Goal: Information Seeking & Learning: Learn about a topic

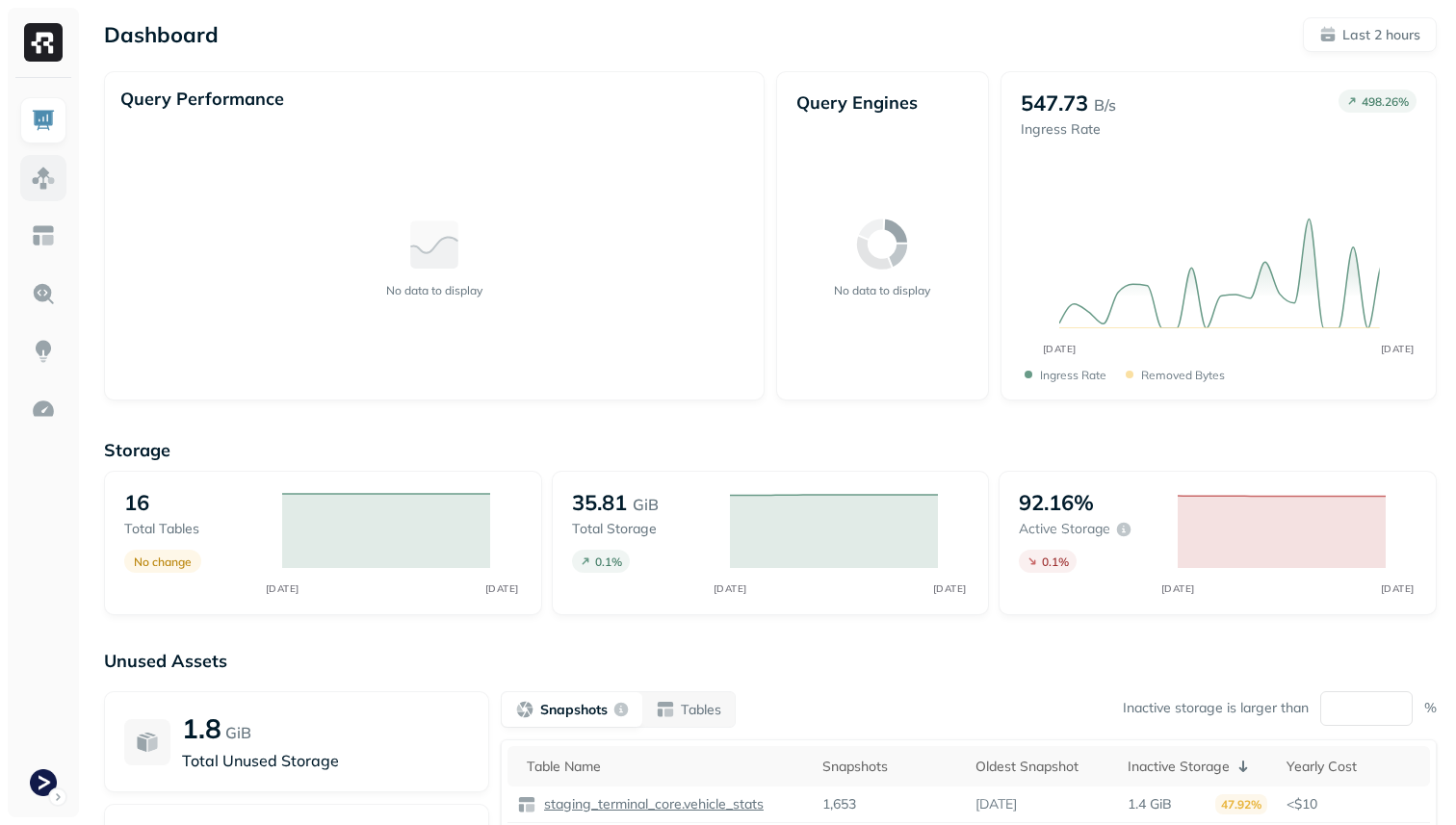
click at [40, 180] on img at bounding box center [44, 178] width 25 height 25
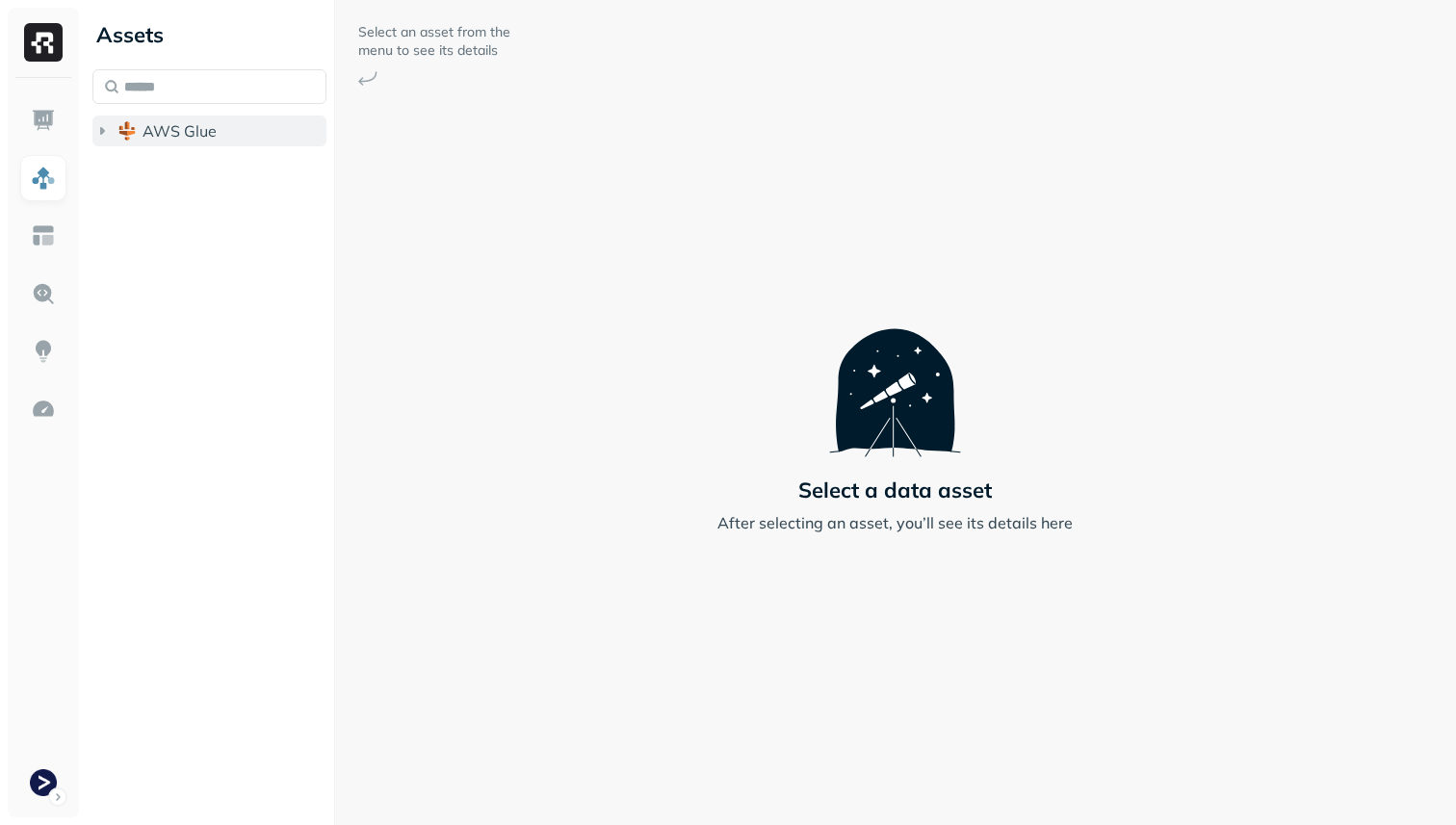
click at [165, 127] on span "AWS Glue" at bounding box center [179, 131] width 75 height 19
click at [175, 166] on span "staging_terminal_core" at bounding box center [242, 168] width 161 height 19
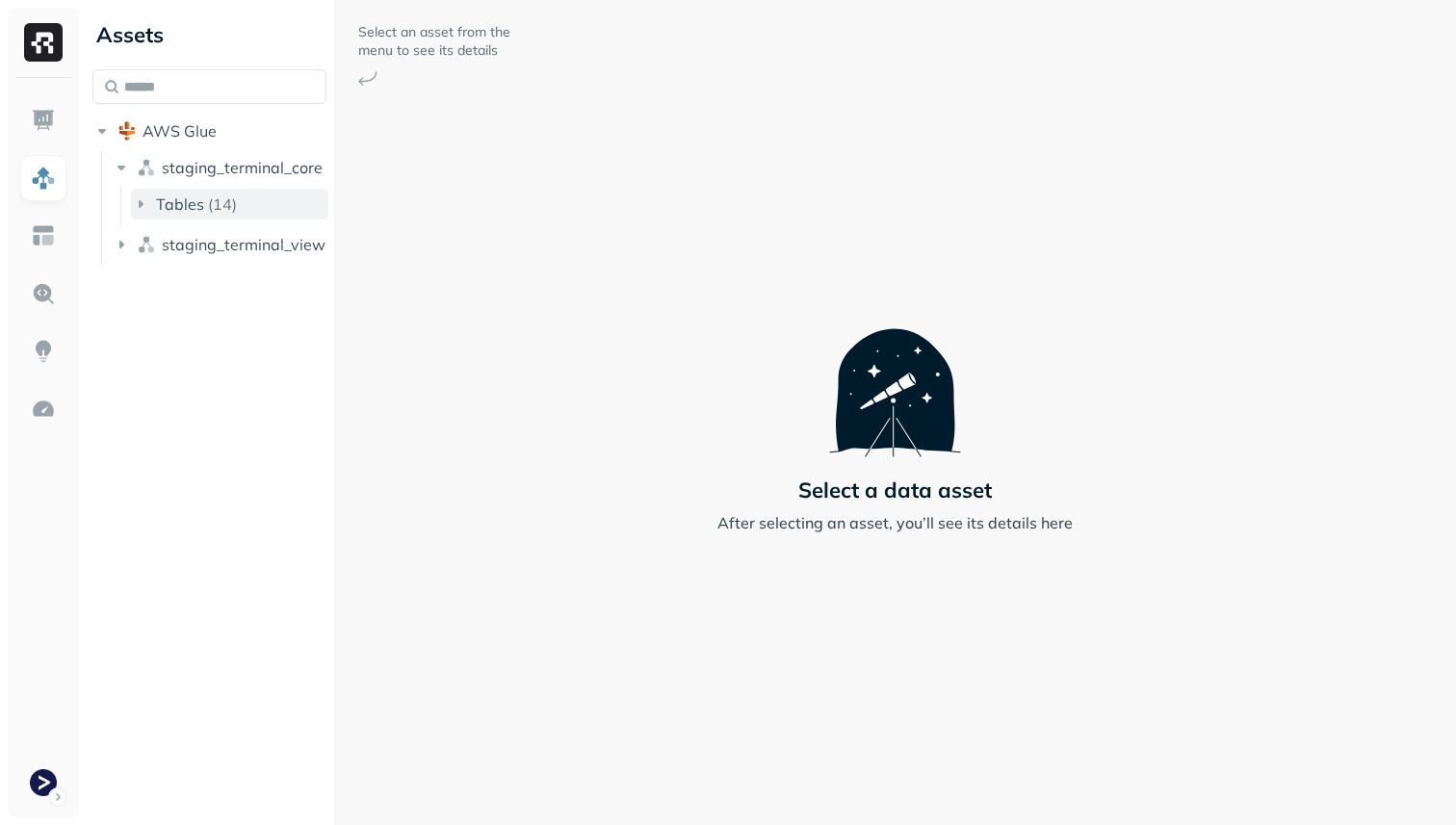
click at [186, 191] on button "Tables ( 14 )" at bounding box center [230, 204] width 198 height 31
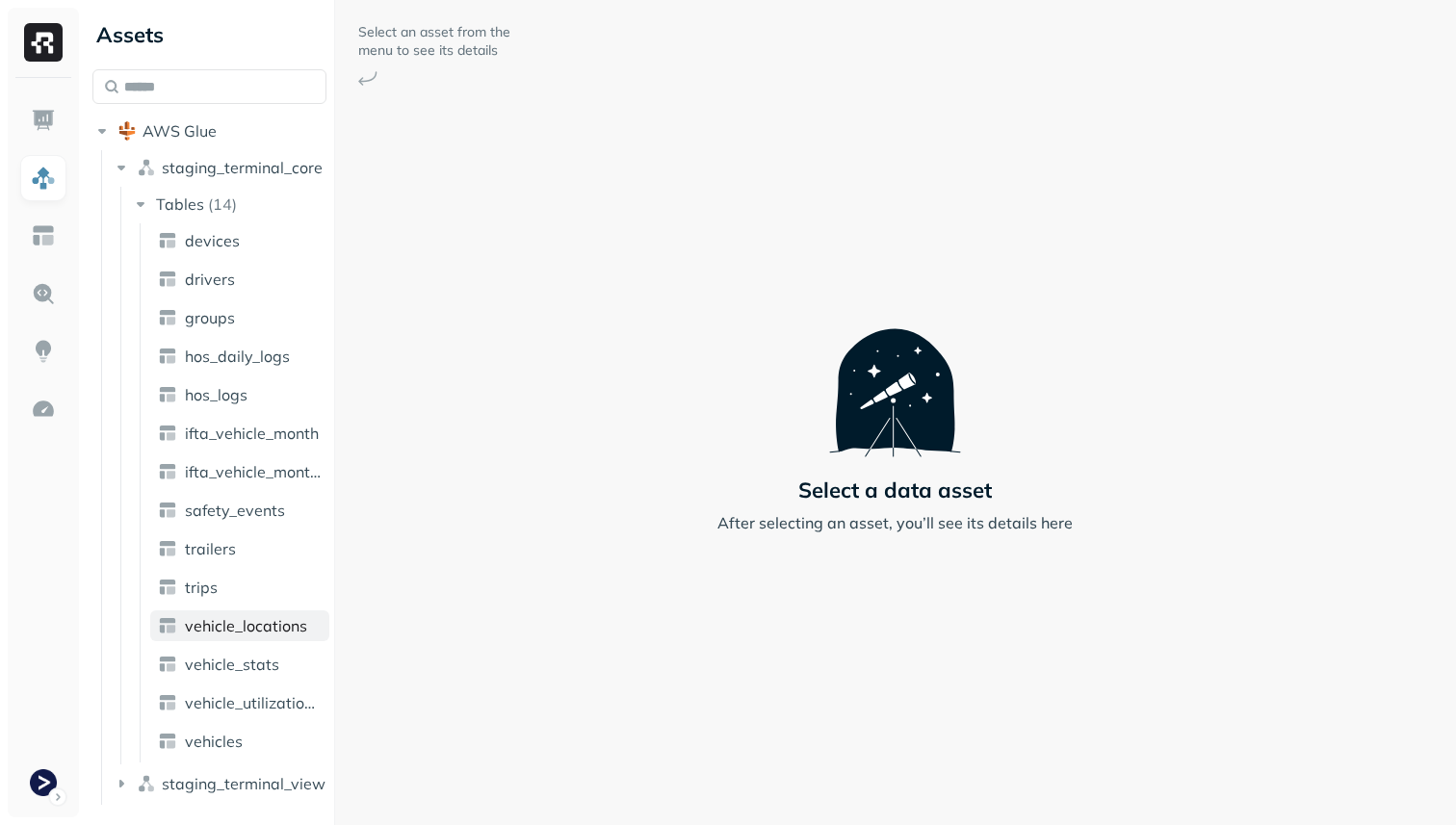
click at [292, 618] on span "vehicle_locations" at bounding box center [246, 626] width 122 height 19
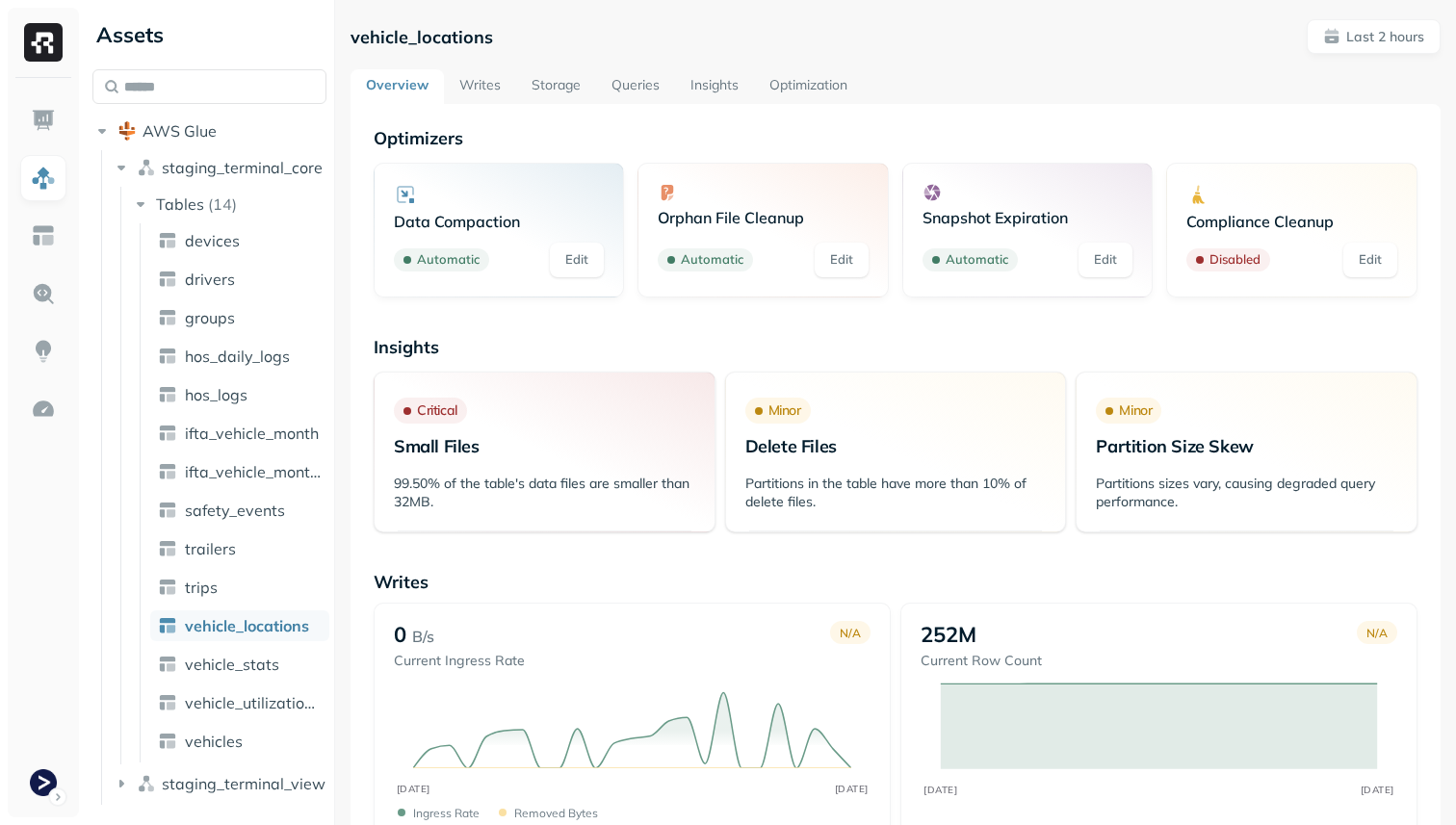
click at [787, 79] on link "Optimization" at bounding box center [808, 87] width 108 height 35
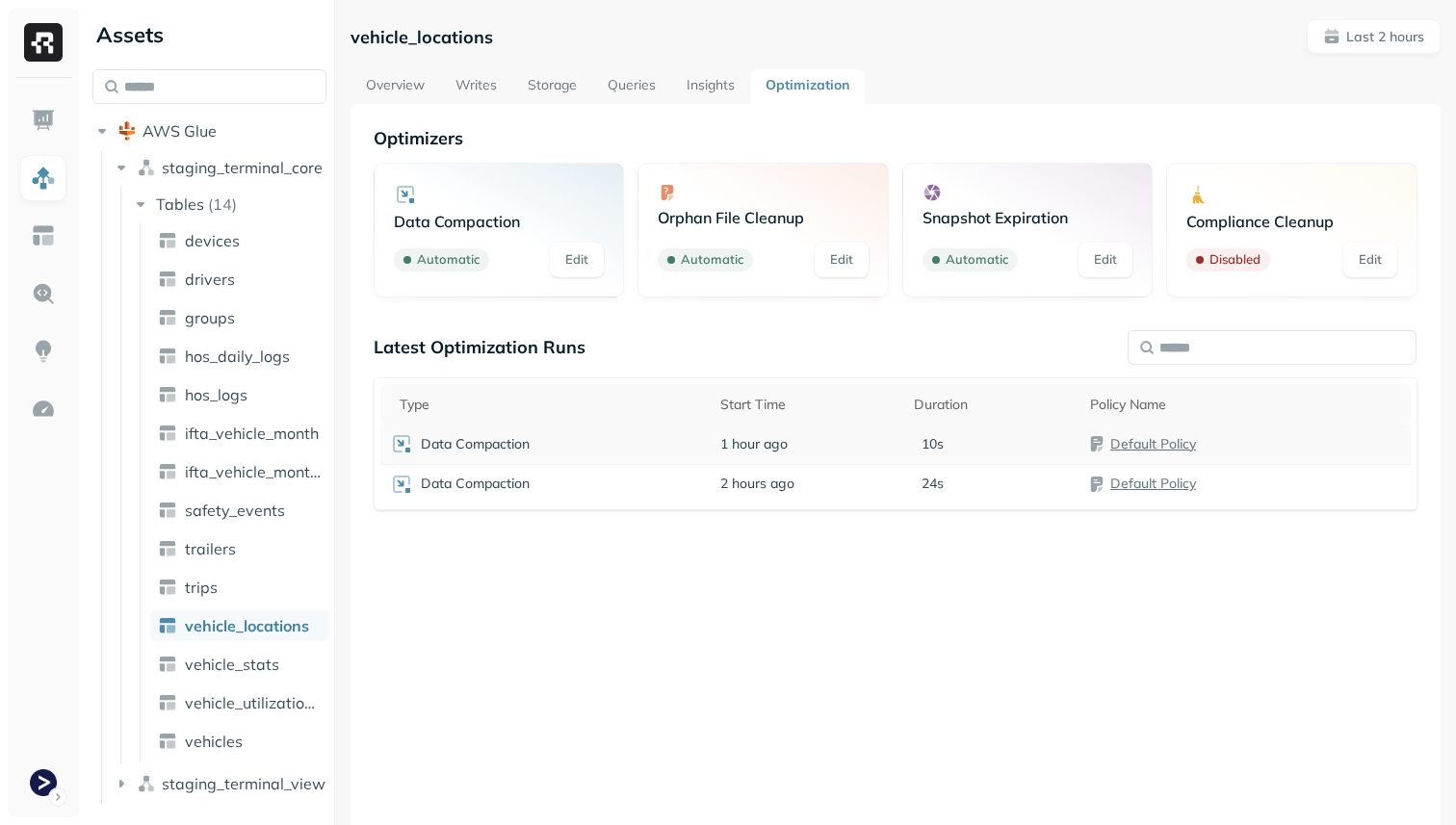
click at [796, 440] on td "1 hour ago" at bounding box center [807, 443] width 194 height 40
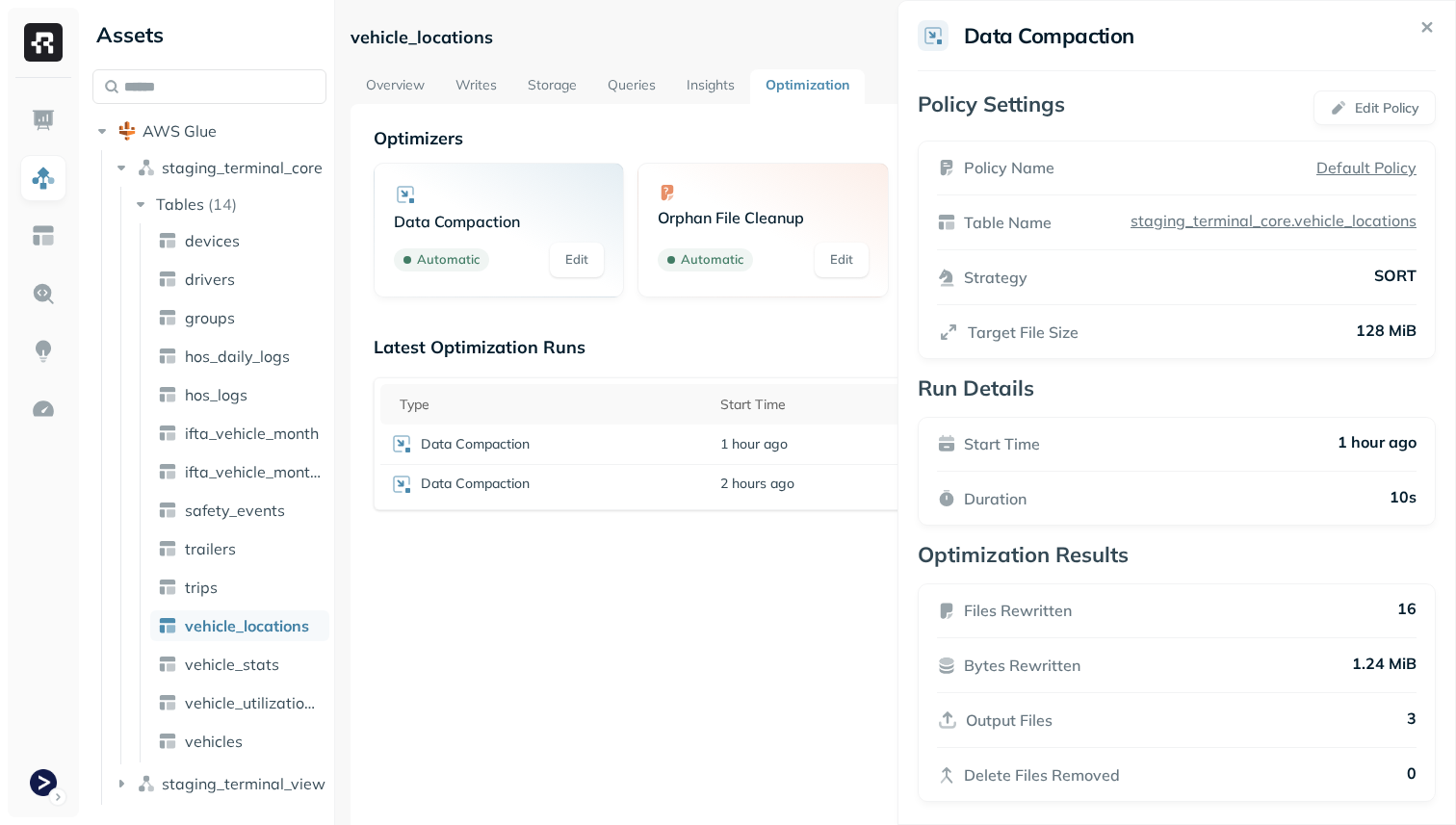
click at [804, 640] on html "Assets AWS Glue staging_terminal_core Tables ( 14 ) devices drivers groups hos_…" at bounding box center [728, 412] width 1456 height 825
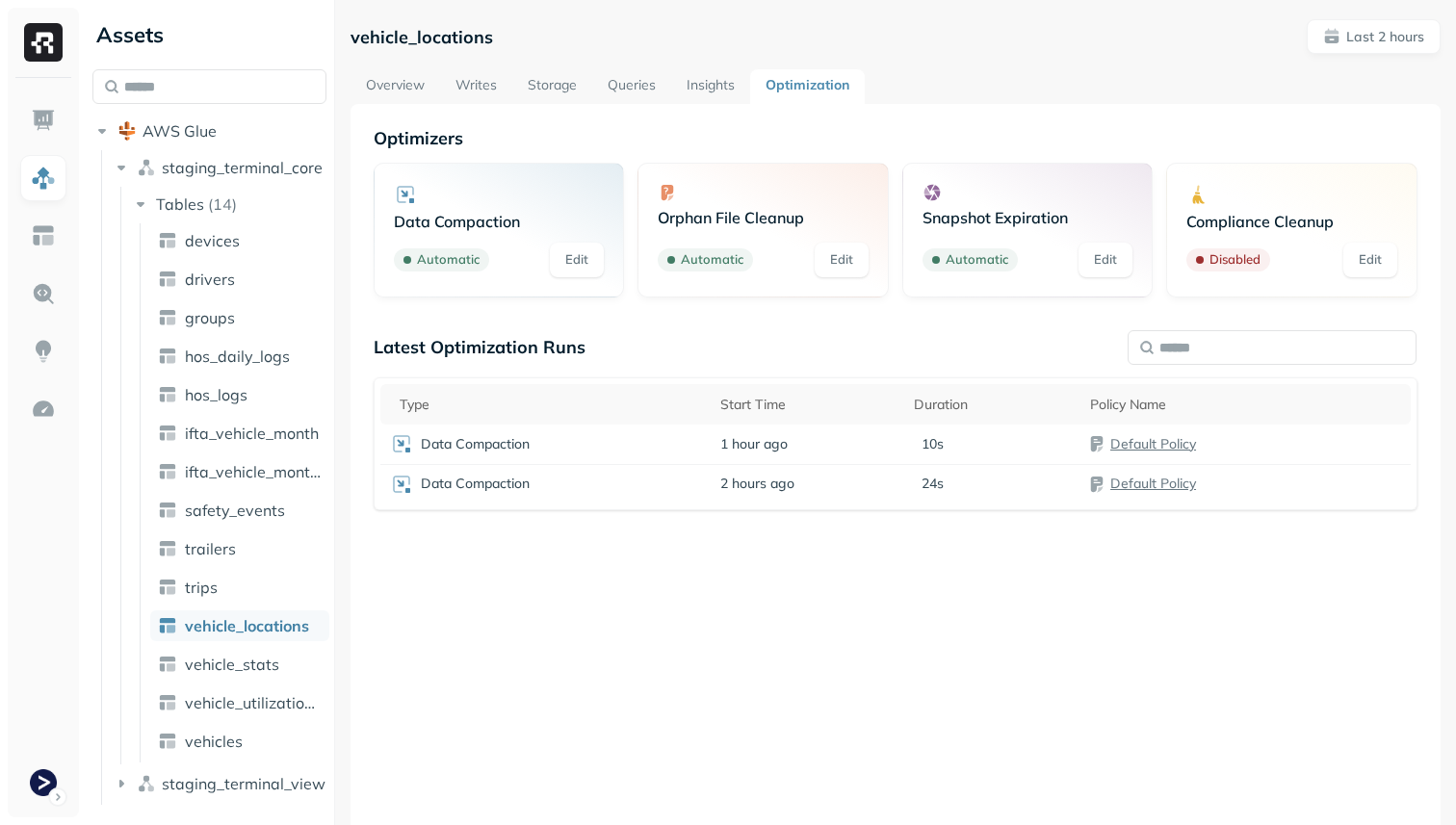
click at [728, 84] on link "Insights" at bounding box center [710, 87] width 78 height 35
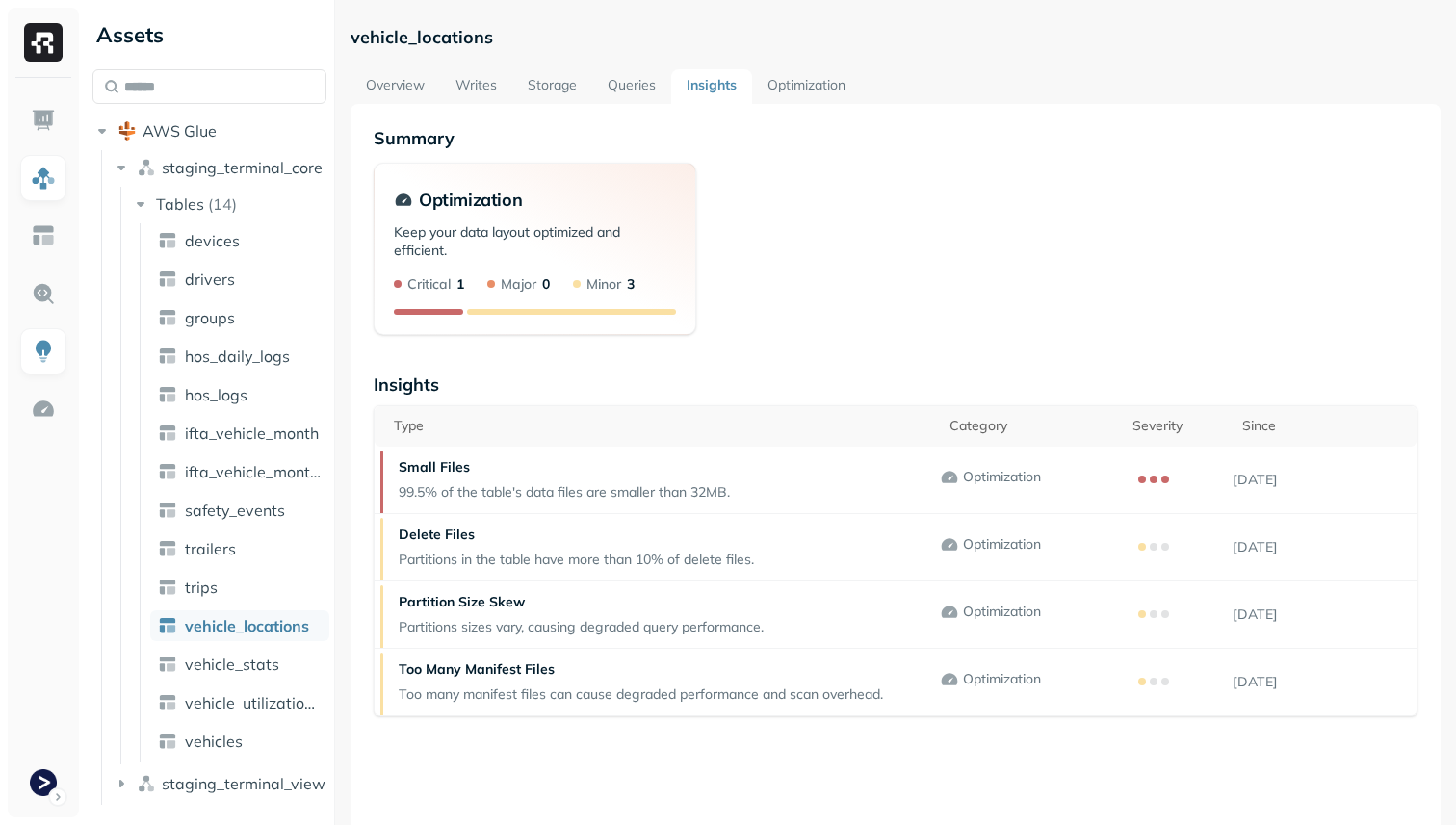
click at [630, 83] on link "Queries" at bounding box center [631, 87] width 78 height 35
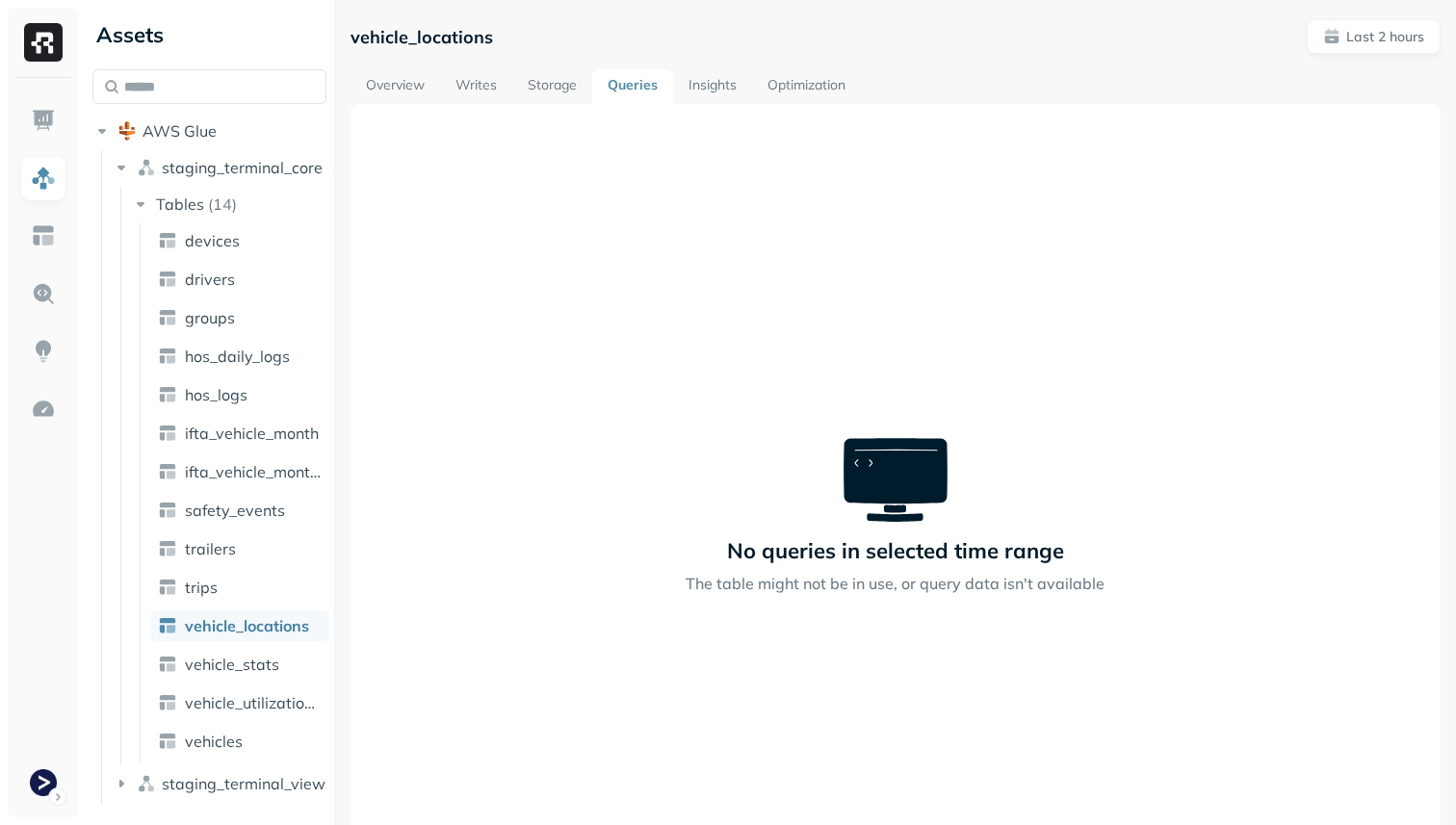
click at [566, 89] on link "Storage" at bounding box center [552, 87] width 79 height 35
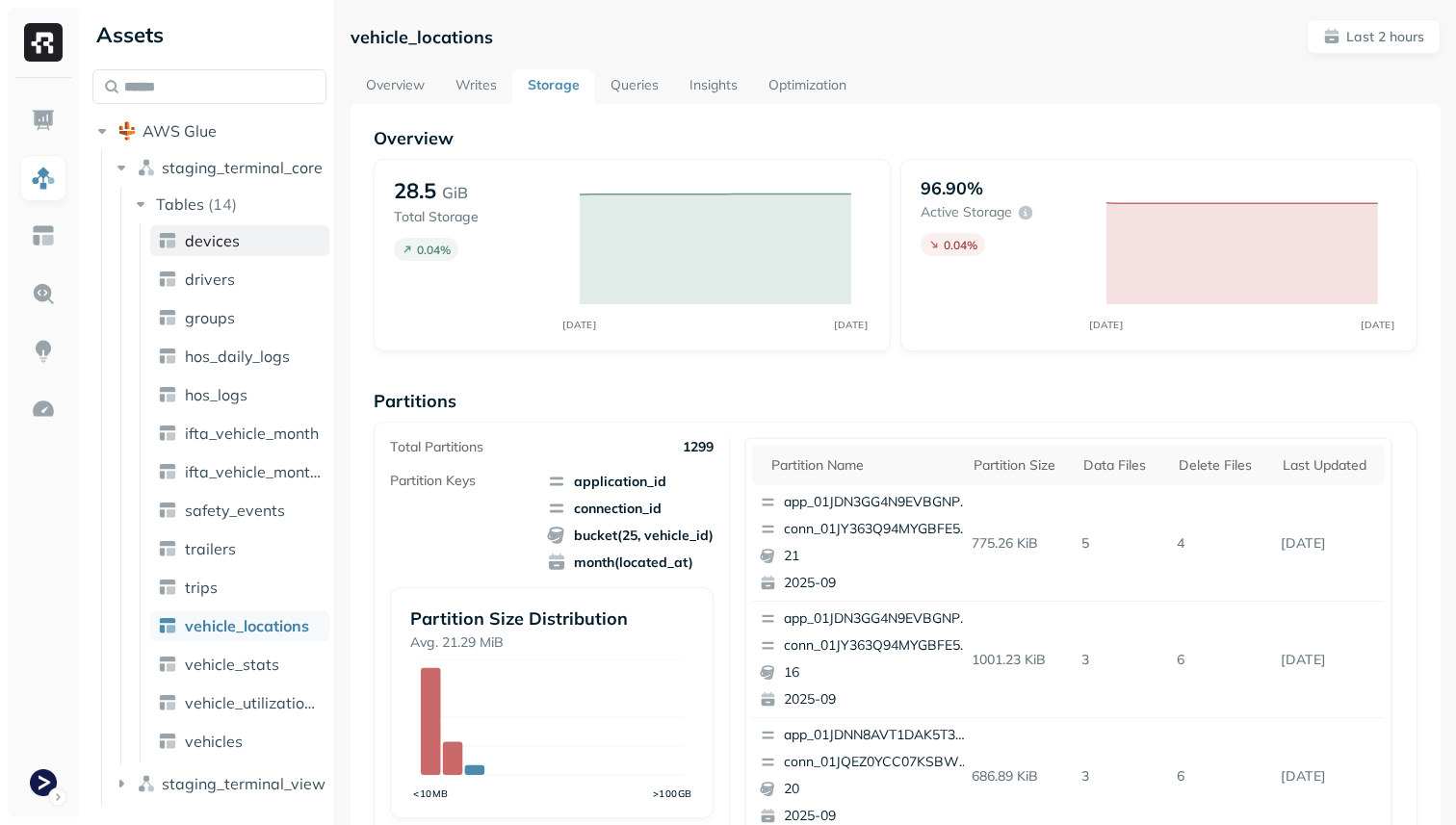
click at [221, 249] on span "devices" at bounding box center [212, 240] width 55 height 19
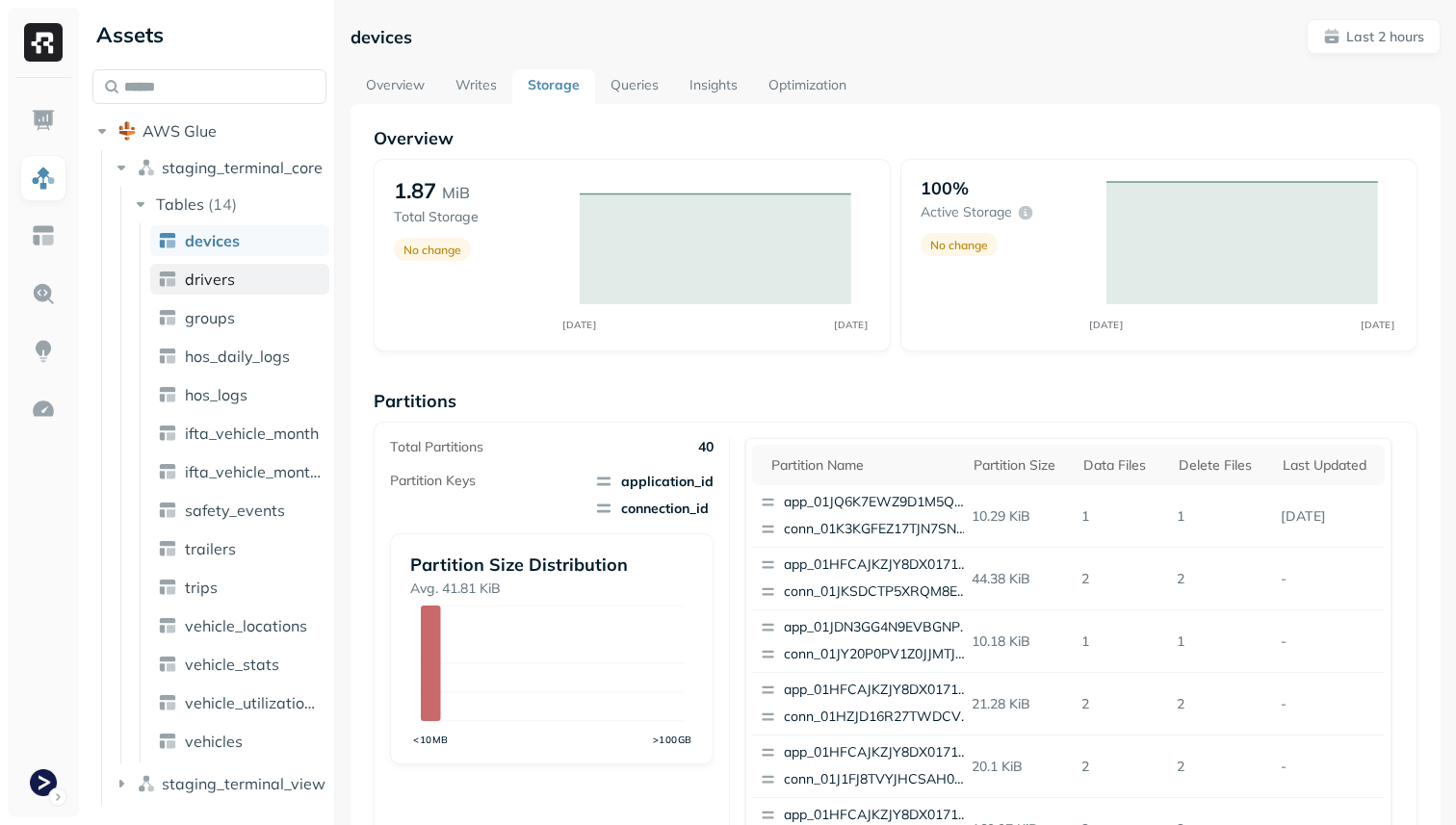
click at [224, 275] on span "drivers" at bounding box center [210, 279] width 50 height 19
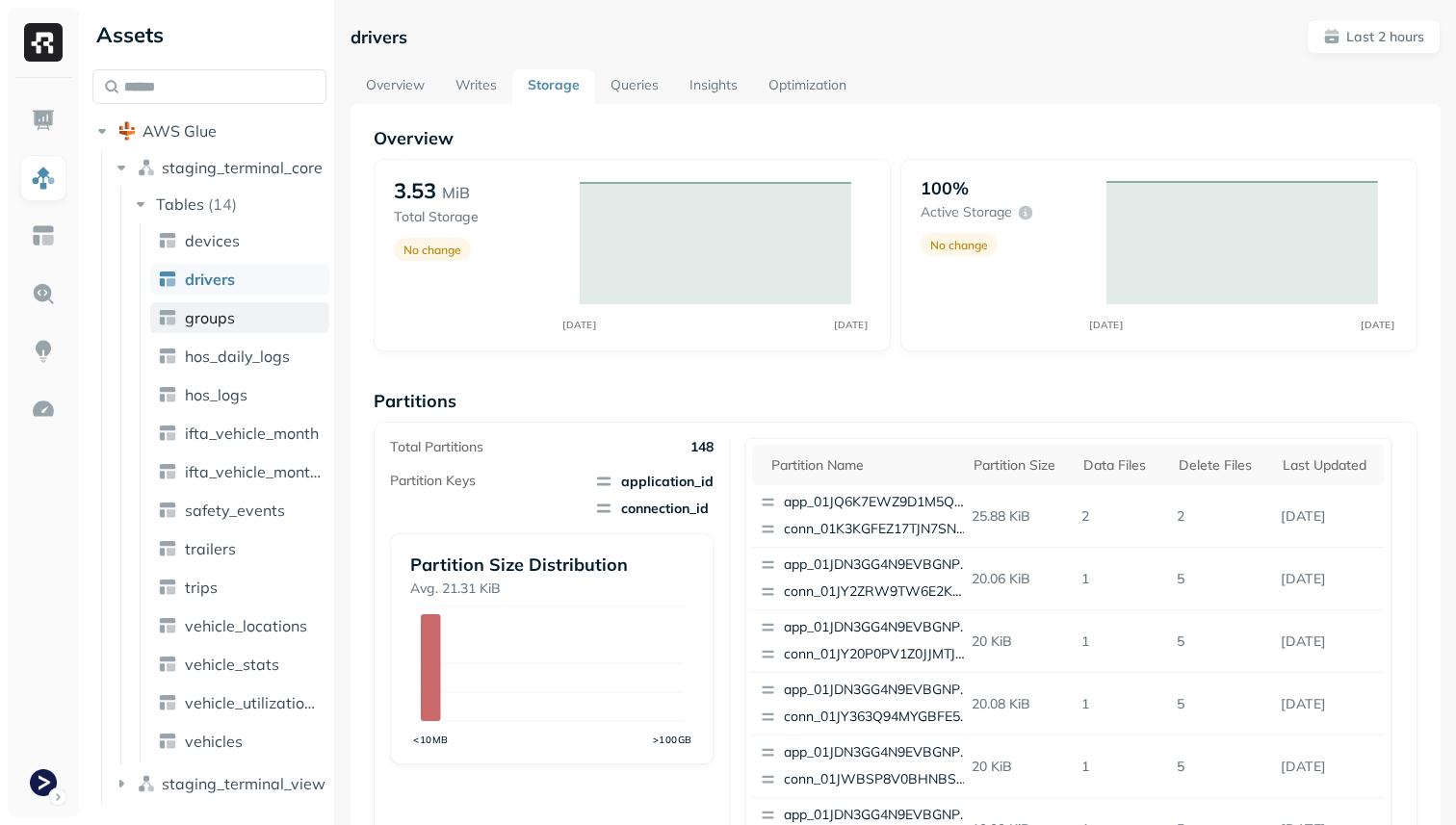
click at [230, 314] on span "groups" at bounding box center [210, 318] width 50 height 19
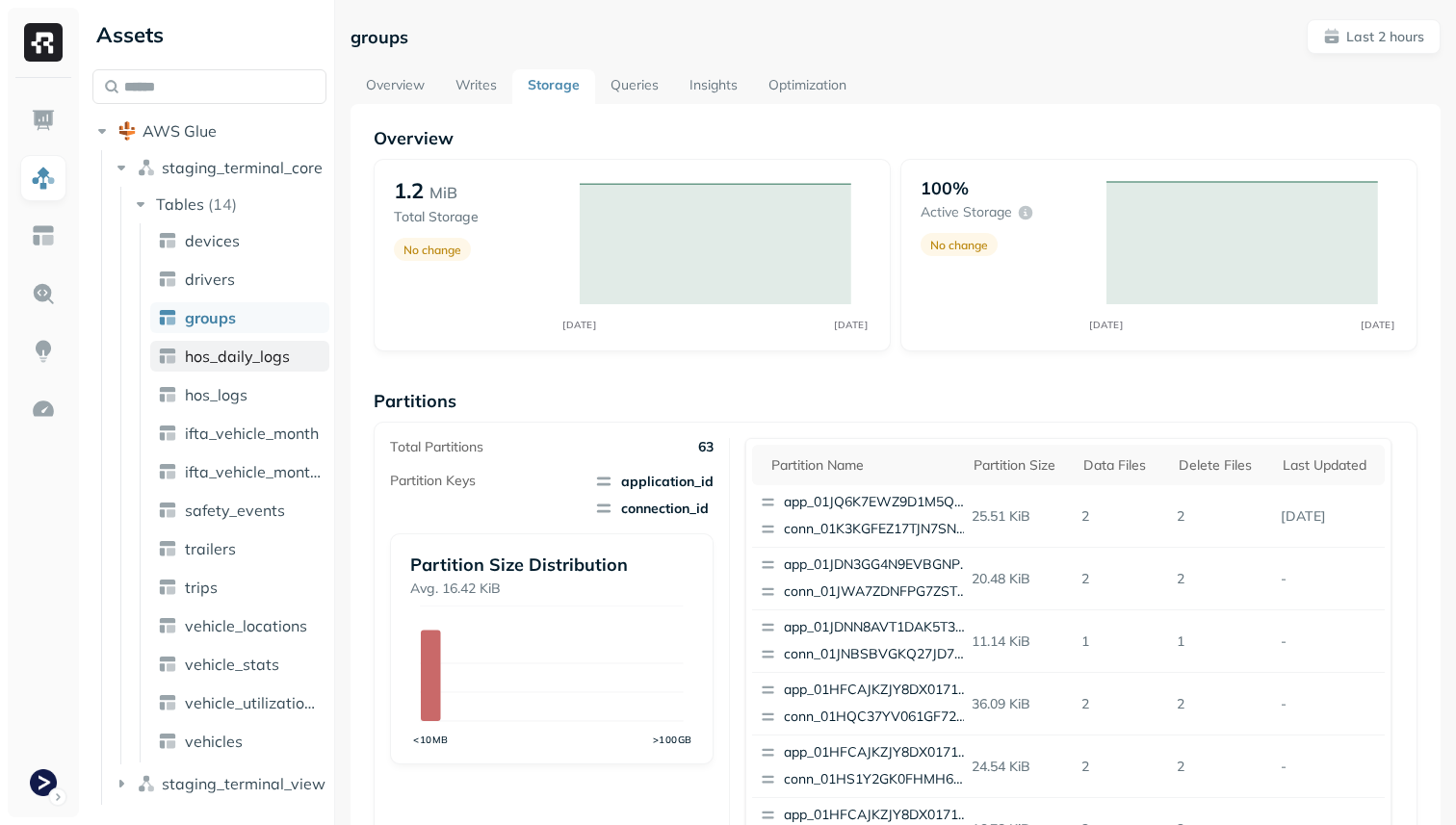
click at [236, 364] on span "hos_daily_logs" at bounding box center [237, 356] width 105 height 19
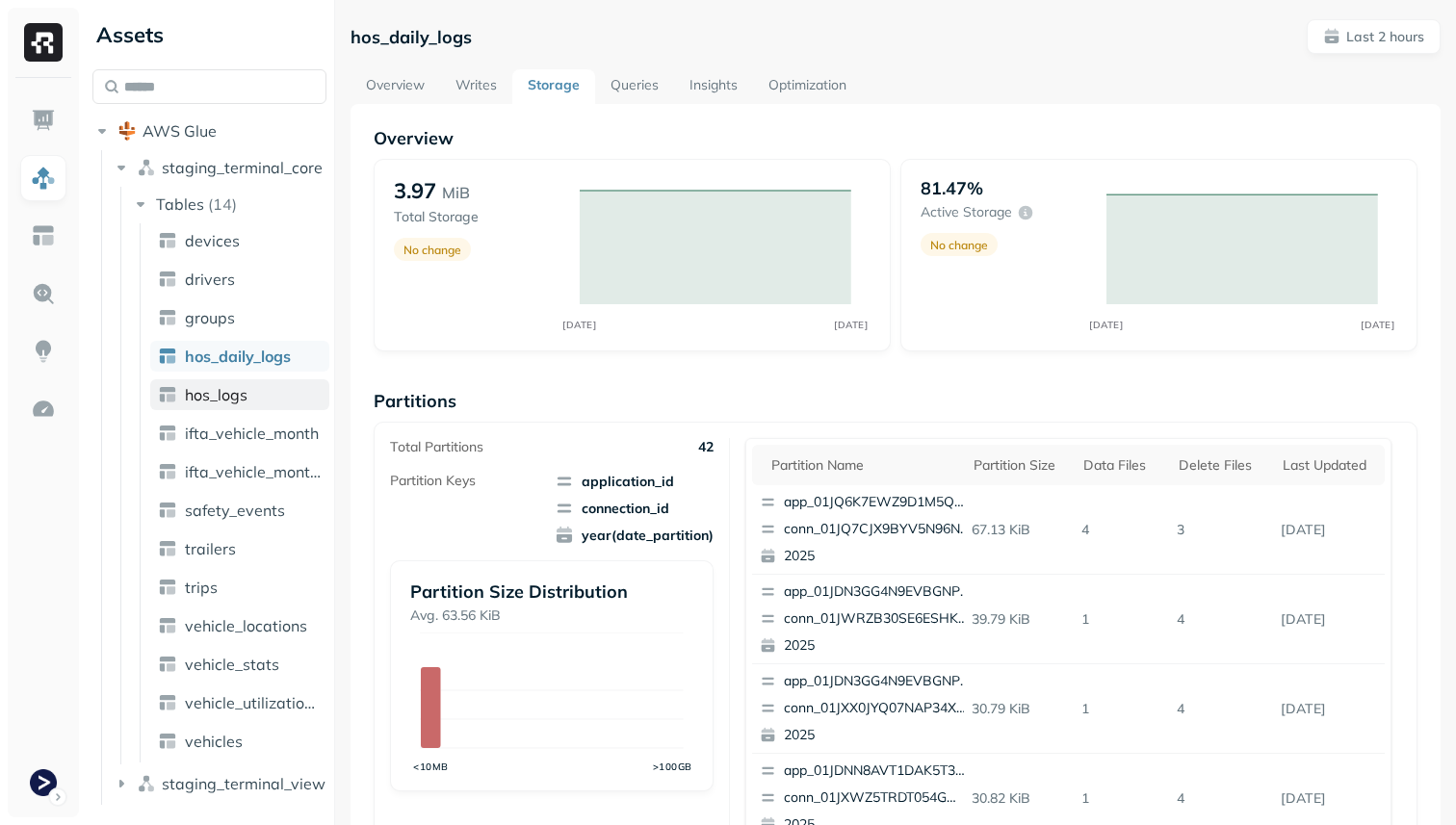
click at [245, 395] on span "hos_logs" at bounding box center [216, 394] width 63 height 19
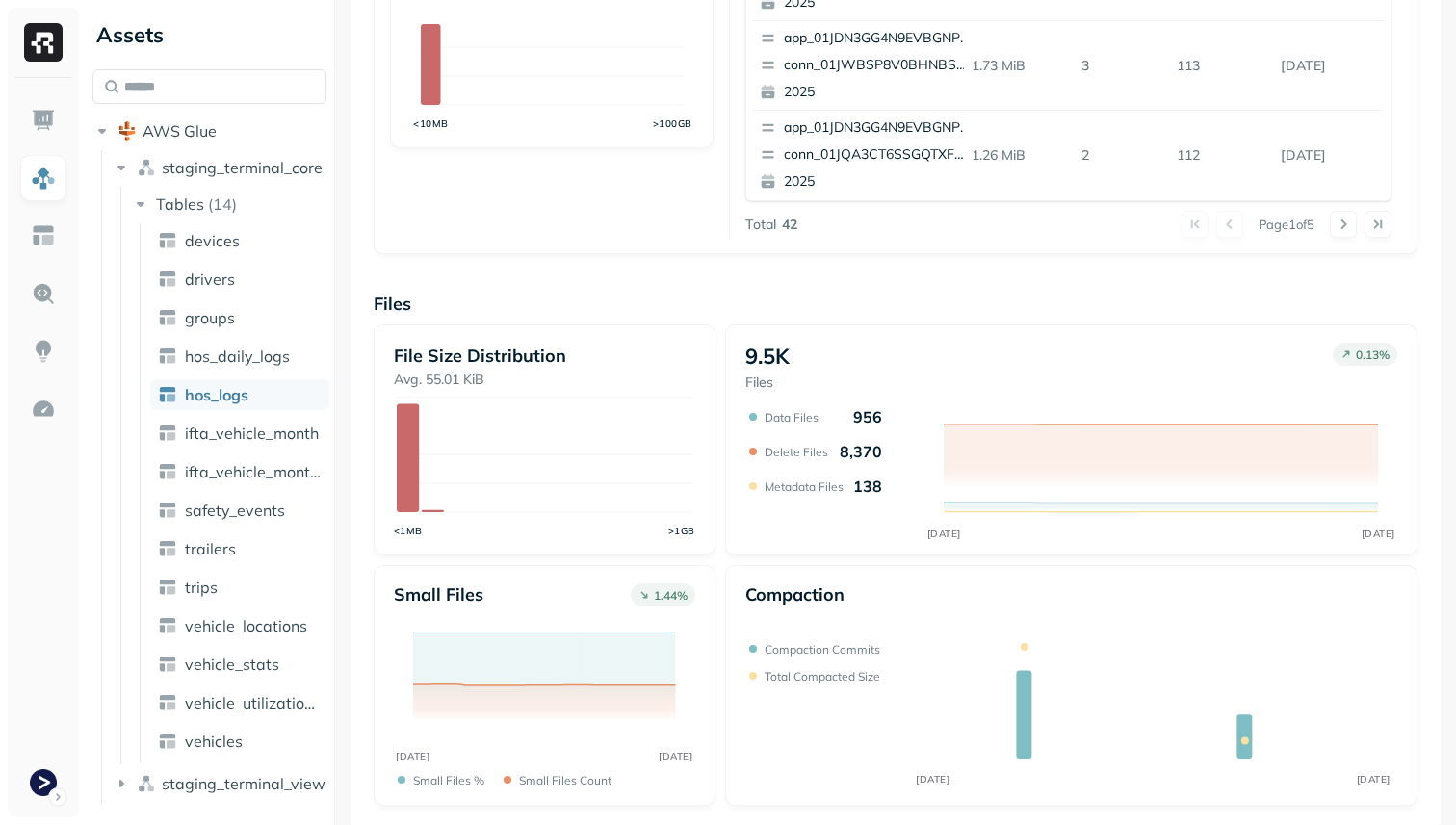
scroll to position [647, 0]
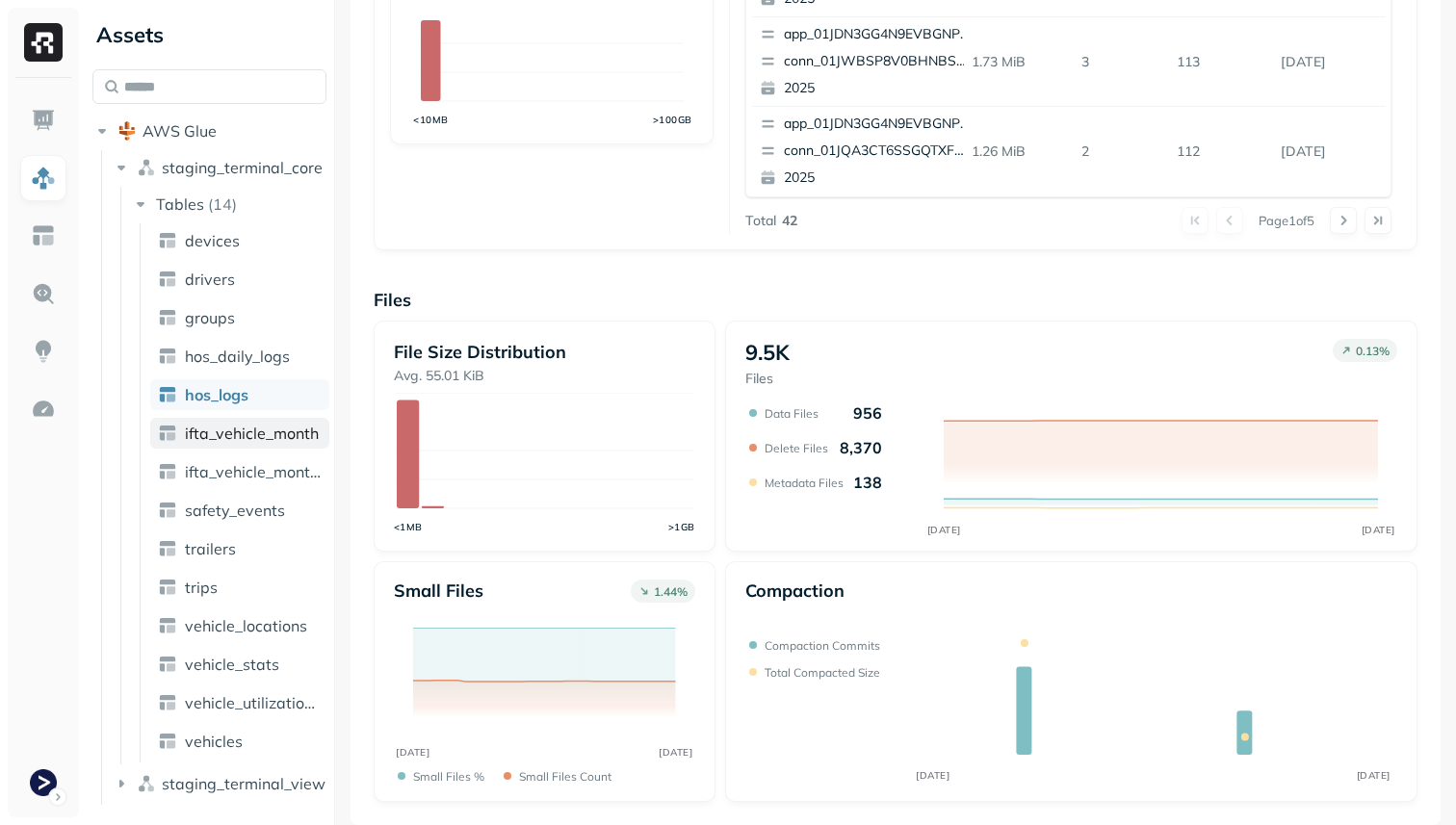
click at [305, 443] on link "ifta_vehicle_month" at bounding box center [239, 433] width 179 height 31
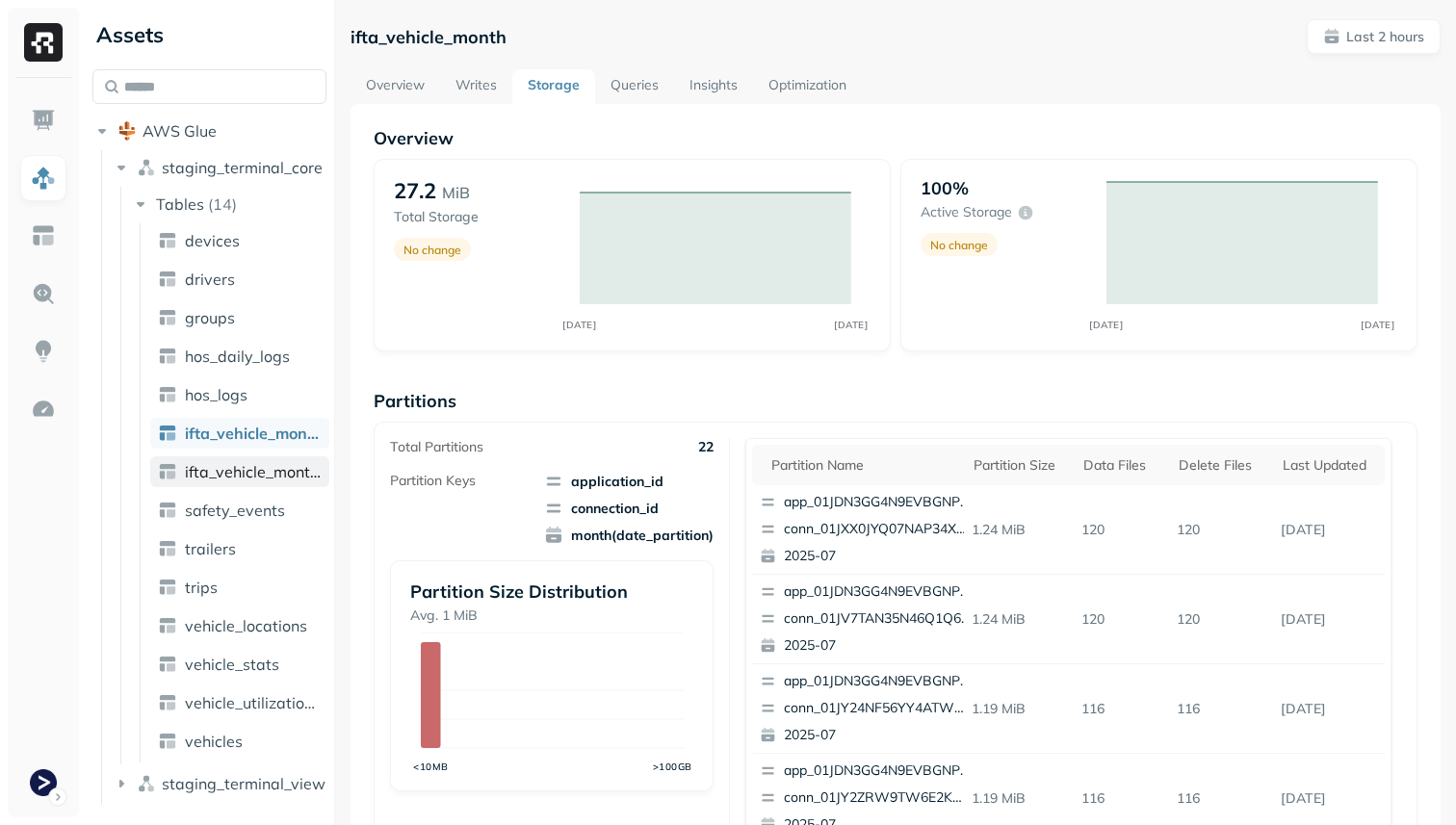
click at [279, 468] on span "ifta_vehicle_months" at bounding box center [253, 472] width 137 height 19
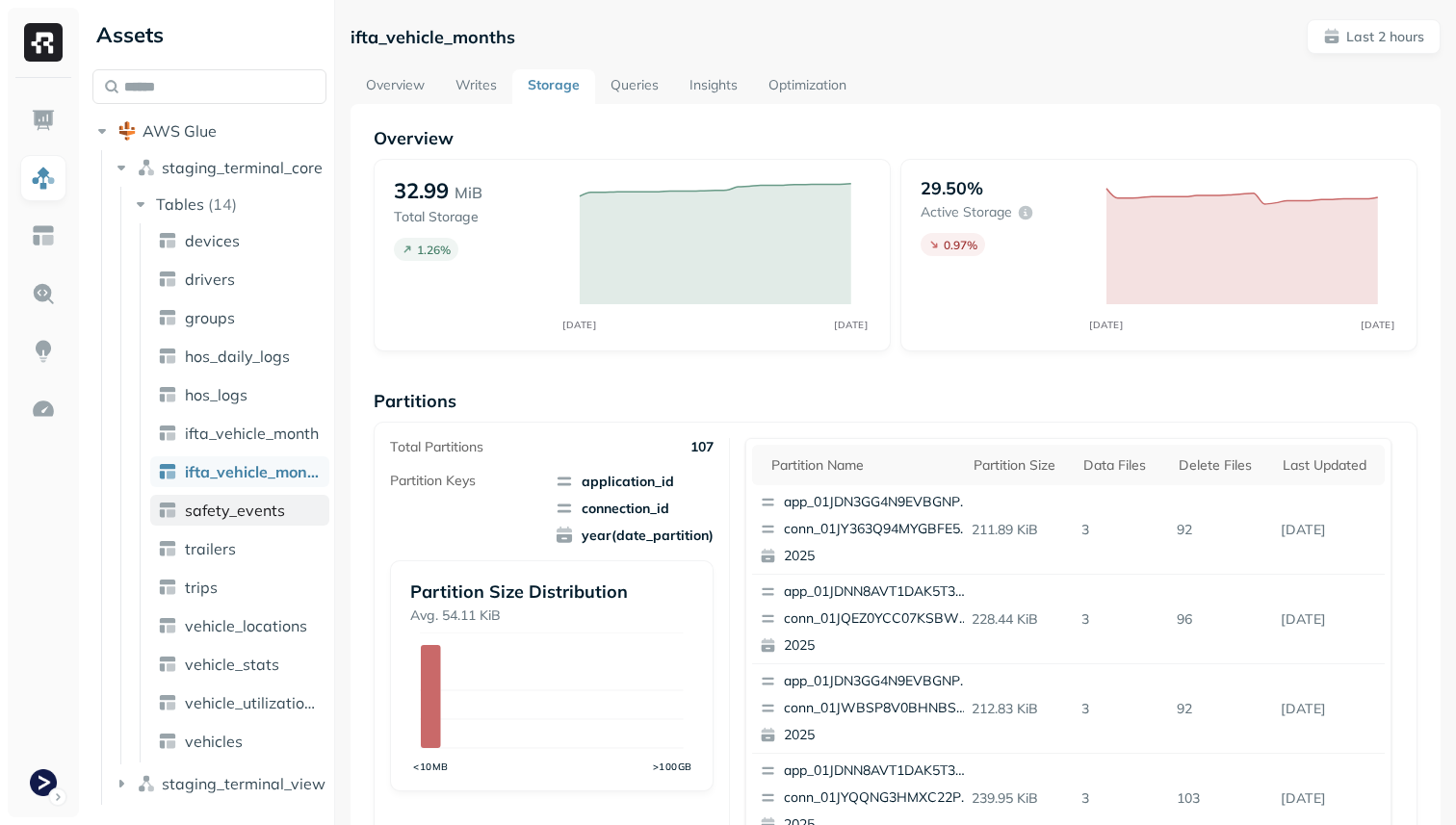
click at [259, 505] on span "safety_events" at bounding box center [234, 510] width 100 height 19
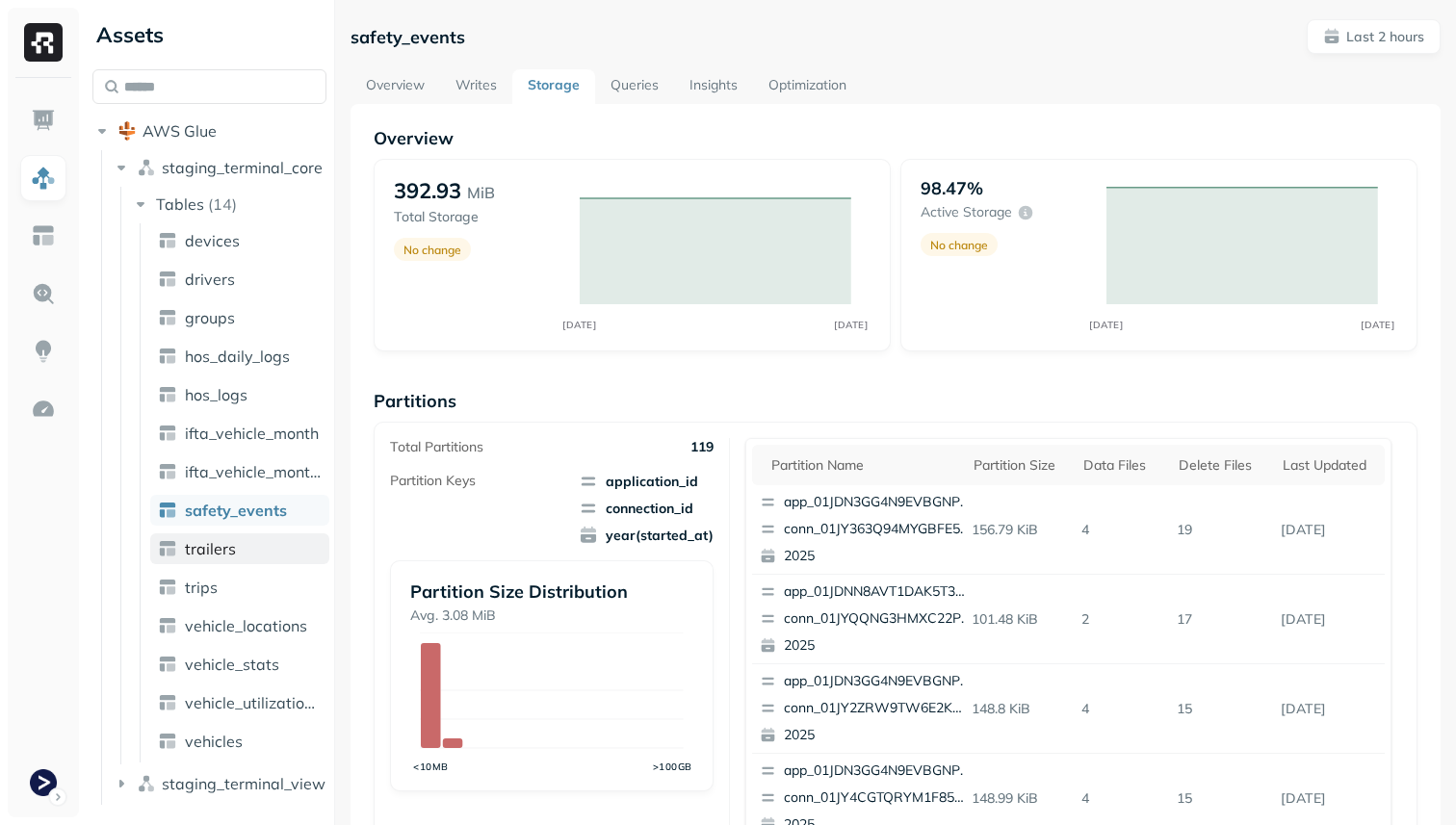
click at [240, 548] on link "trailers" at bounding box center [239, 549] width 179 height 31
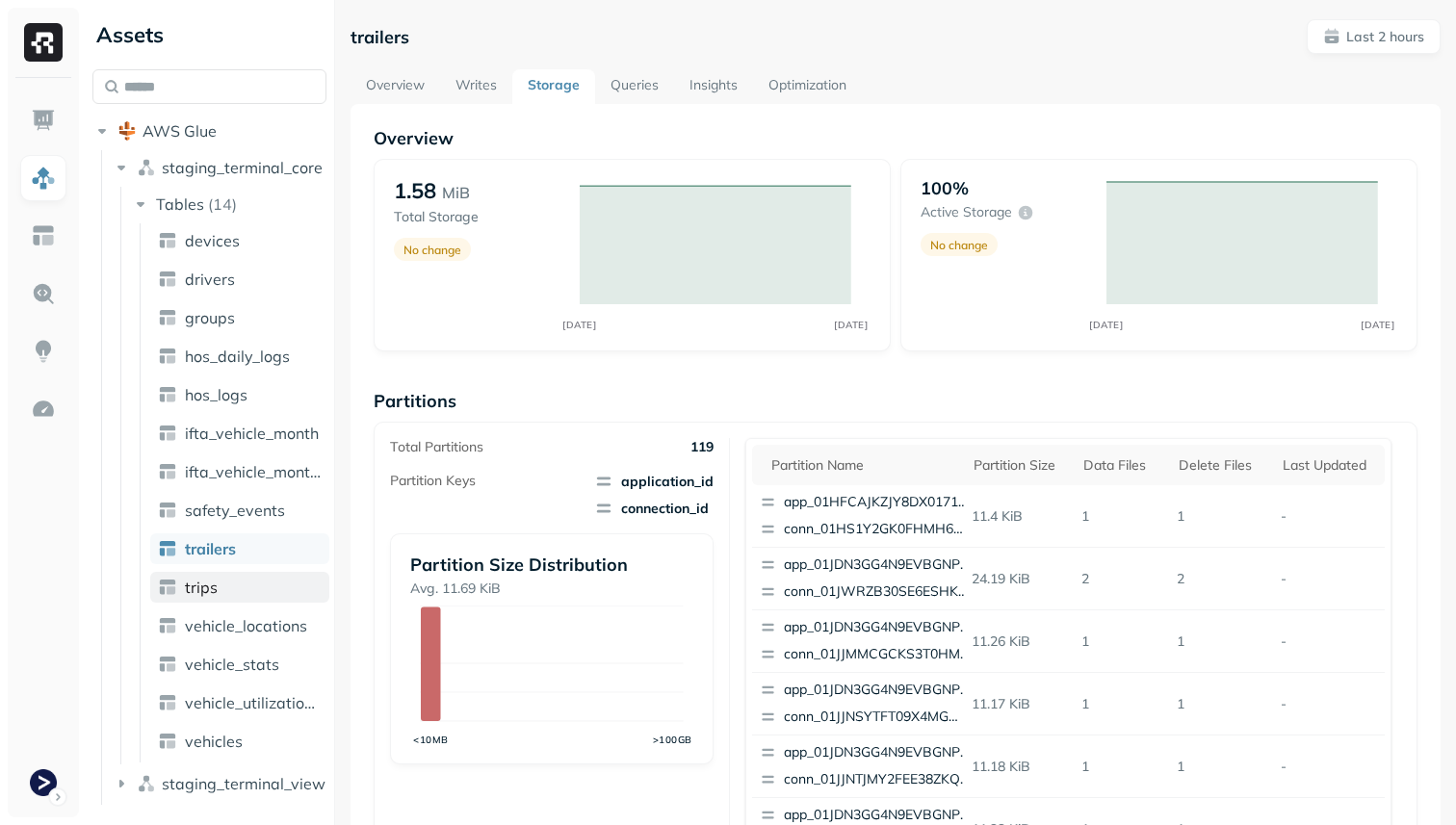
click at [232, 595] on link "trips" at bounding box center [239, 587] width 179 height 31
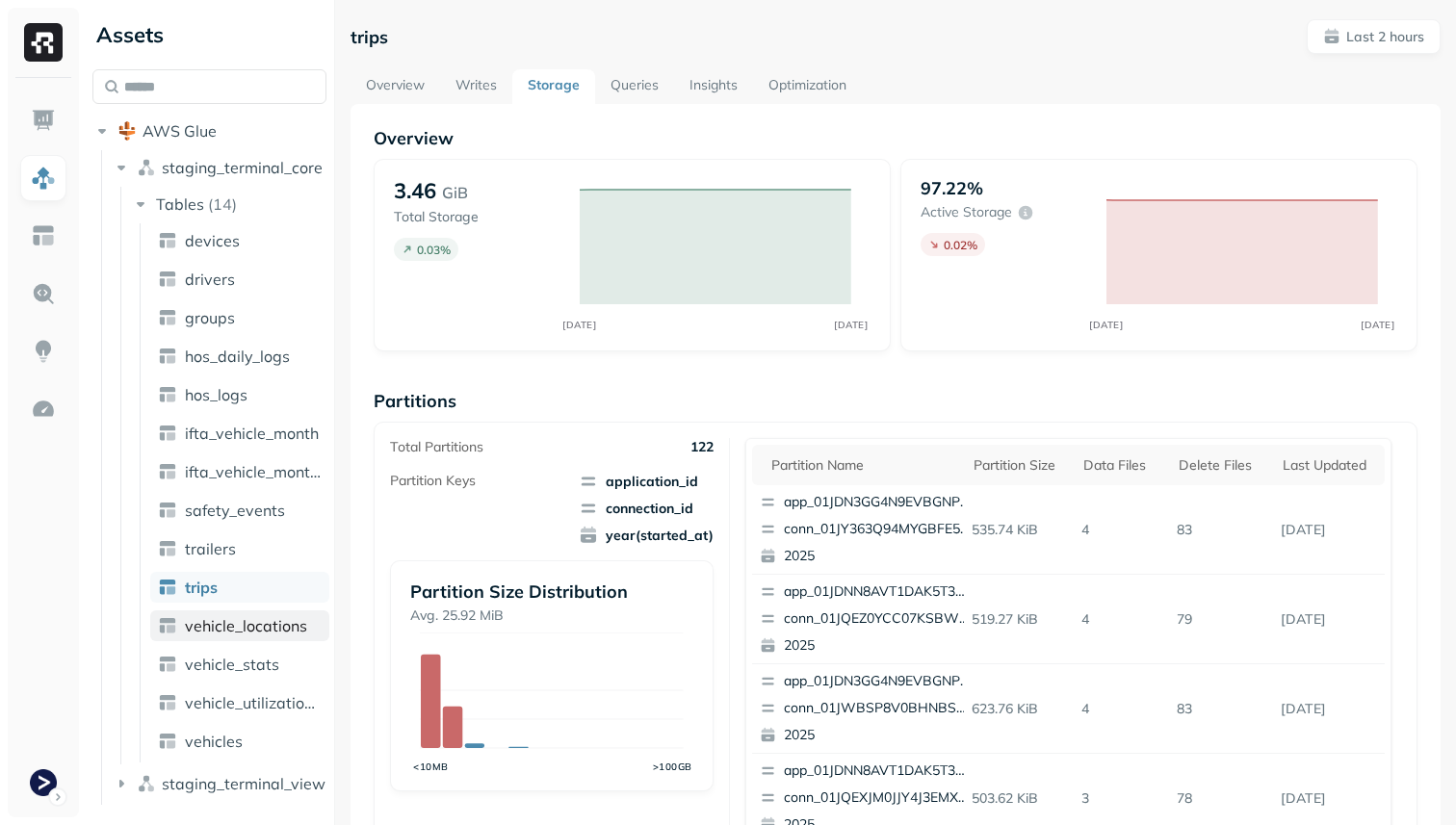
click at [246, 617] on span "vehicle_locations" at bounding box center [246, 626] width 122 height 19
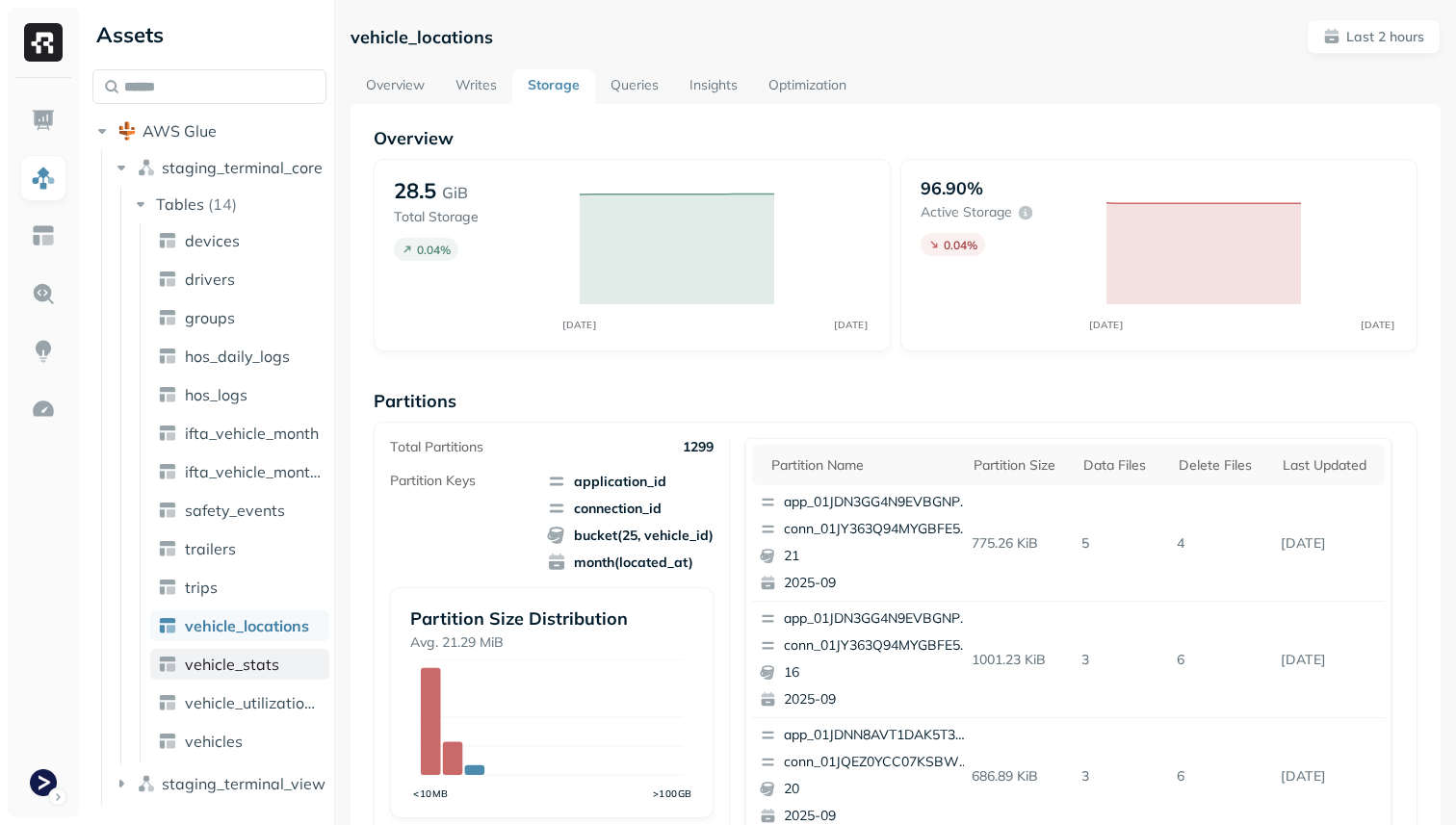
click at [252, 666] on span "vehicle_stats" at bounding box center [232, 664] width 94 height 19
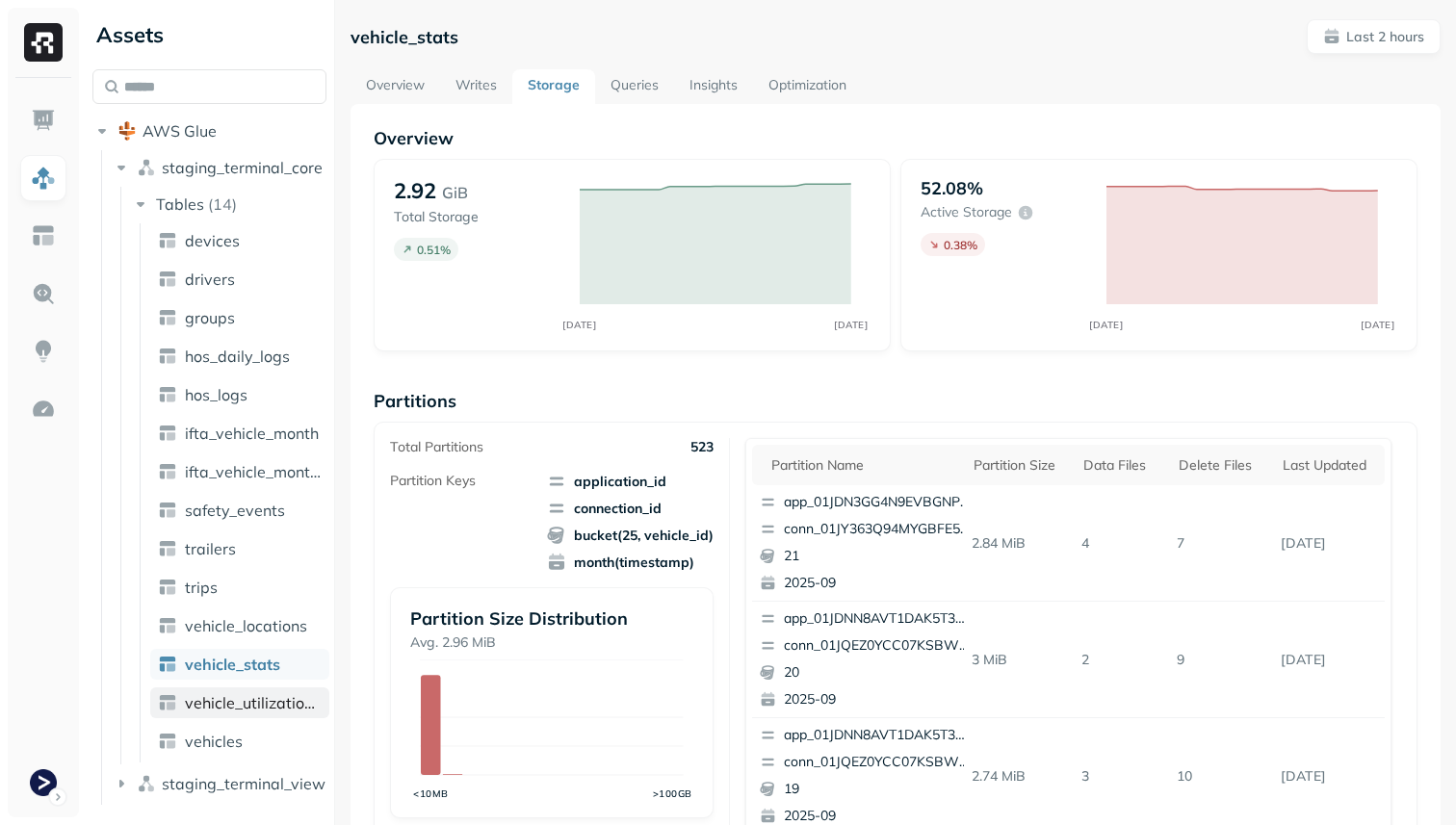
click at [276, 710] on span "vehicle_utilization_day" at bounding box center [253, 702] width 137 height 19
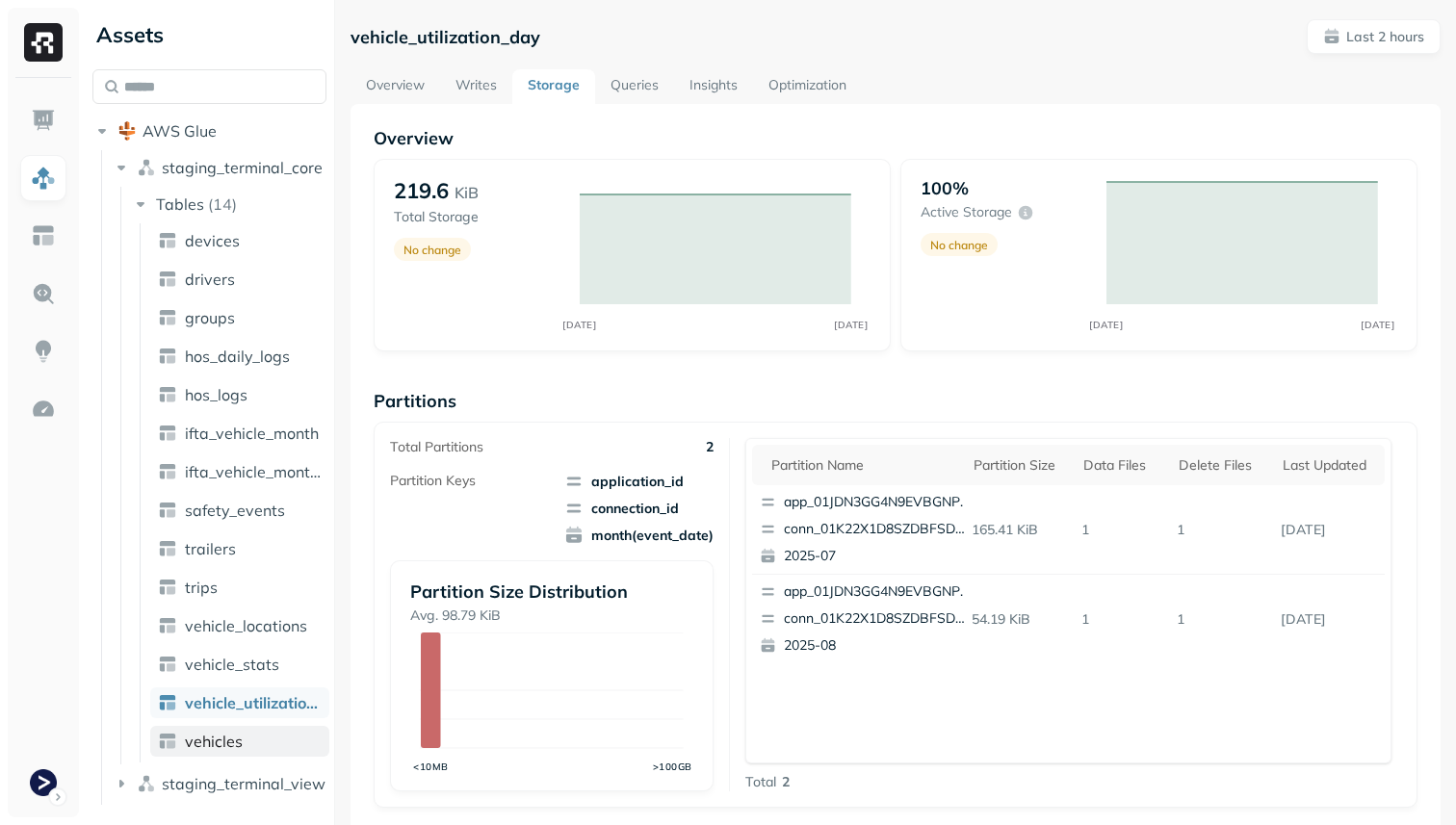
click at [263, 735] on link "vehicles" at bounding box center [239, 741] width 179 height 31
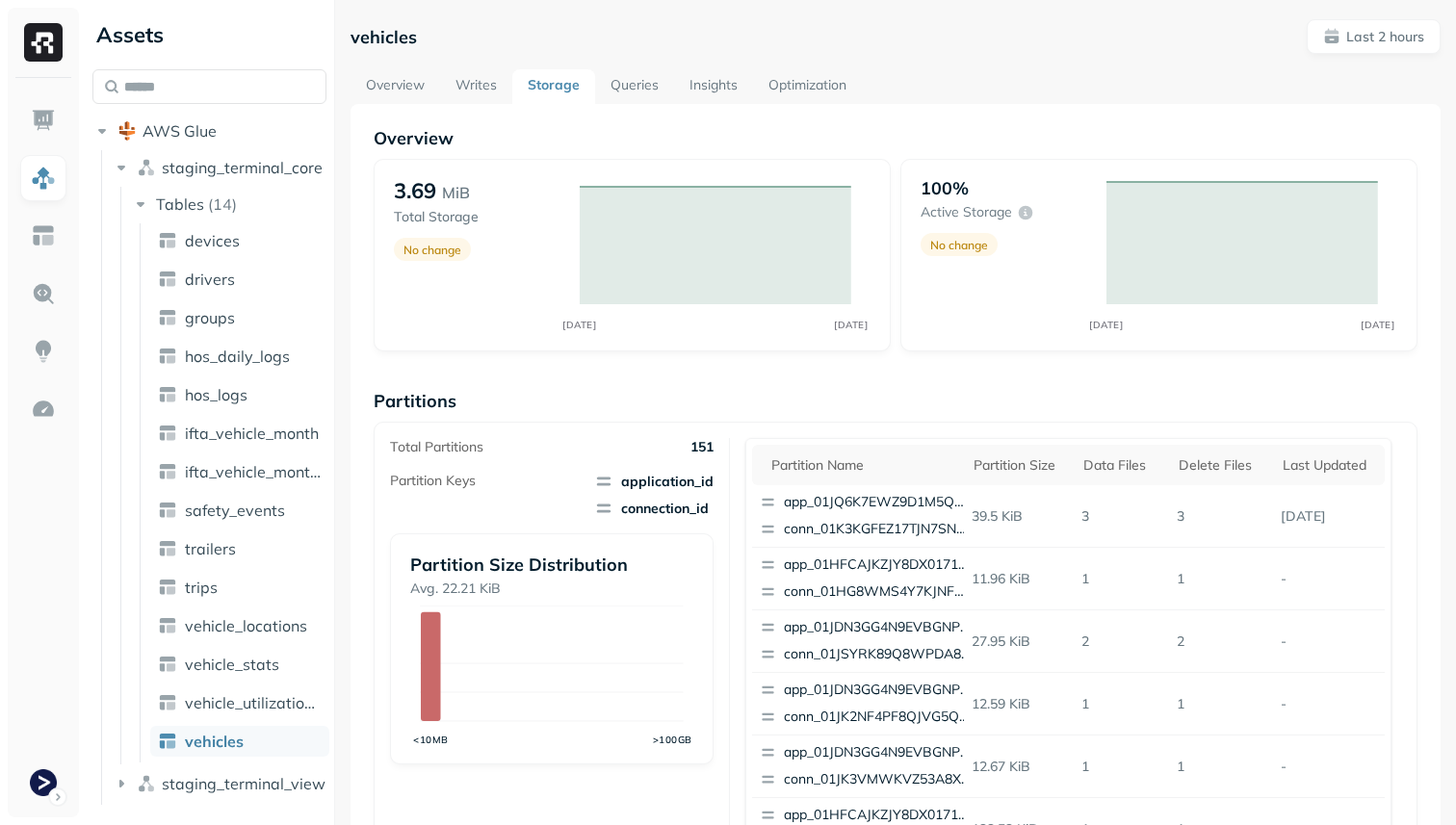
click at [244, 223] on div "Tables ( 14 ) devices drivers groups hos_daily_logs hos_logs ifta_vehicle_month…" at bounding box center [230, 475] width 198 height 573
click at [241, 247] on link "devices" at bounding box center [239, 241] width 179 height 31
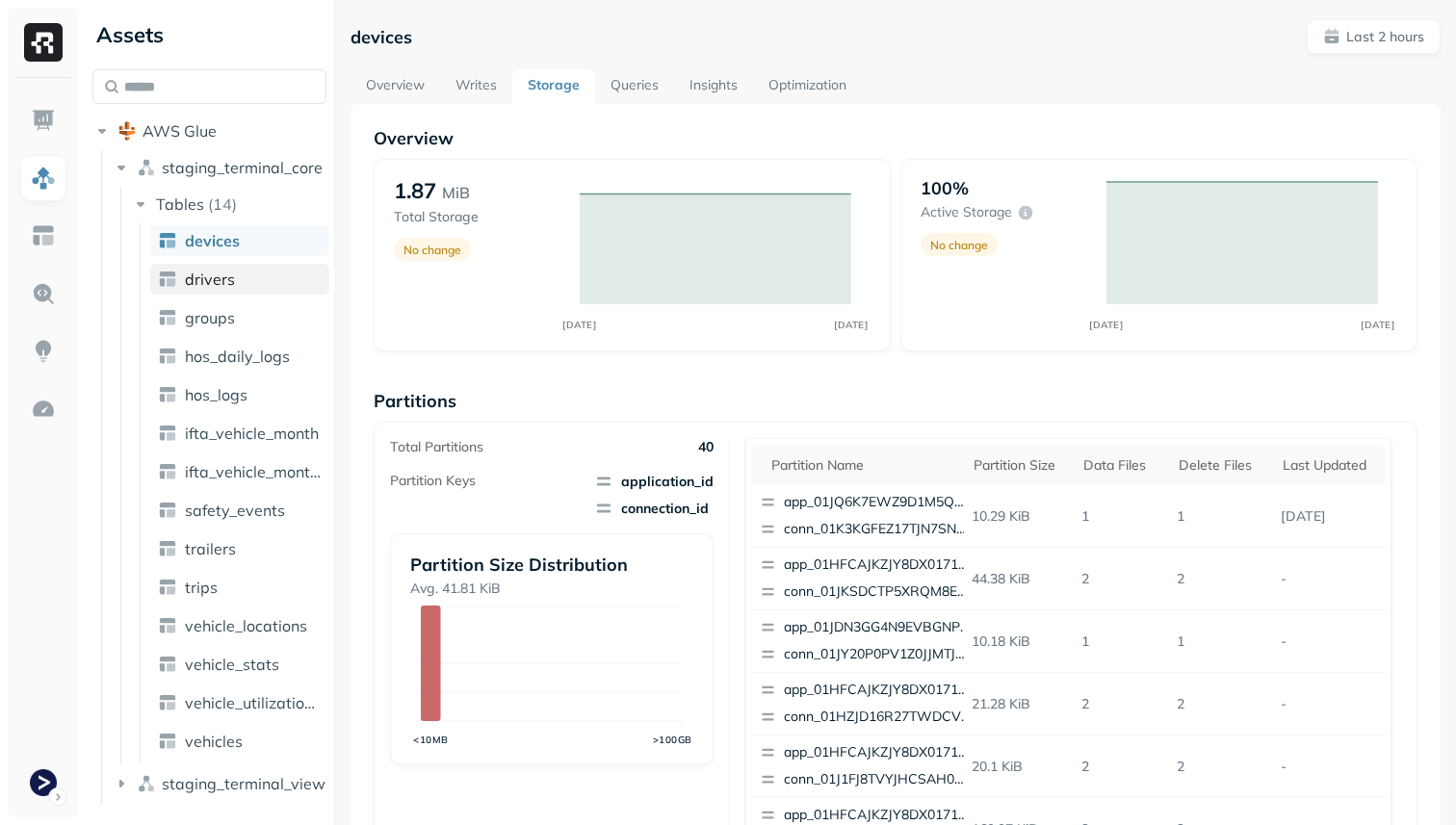
click at [241, 265] on link "drivers" at bounding box center [239, 279] width 179 height 31
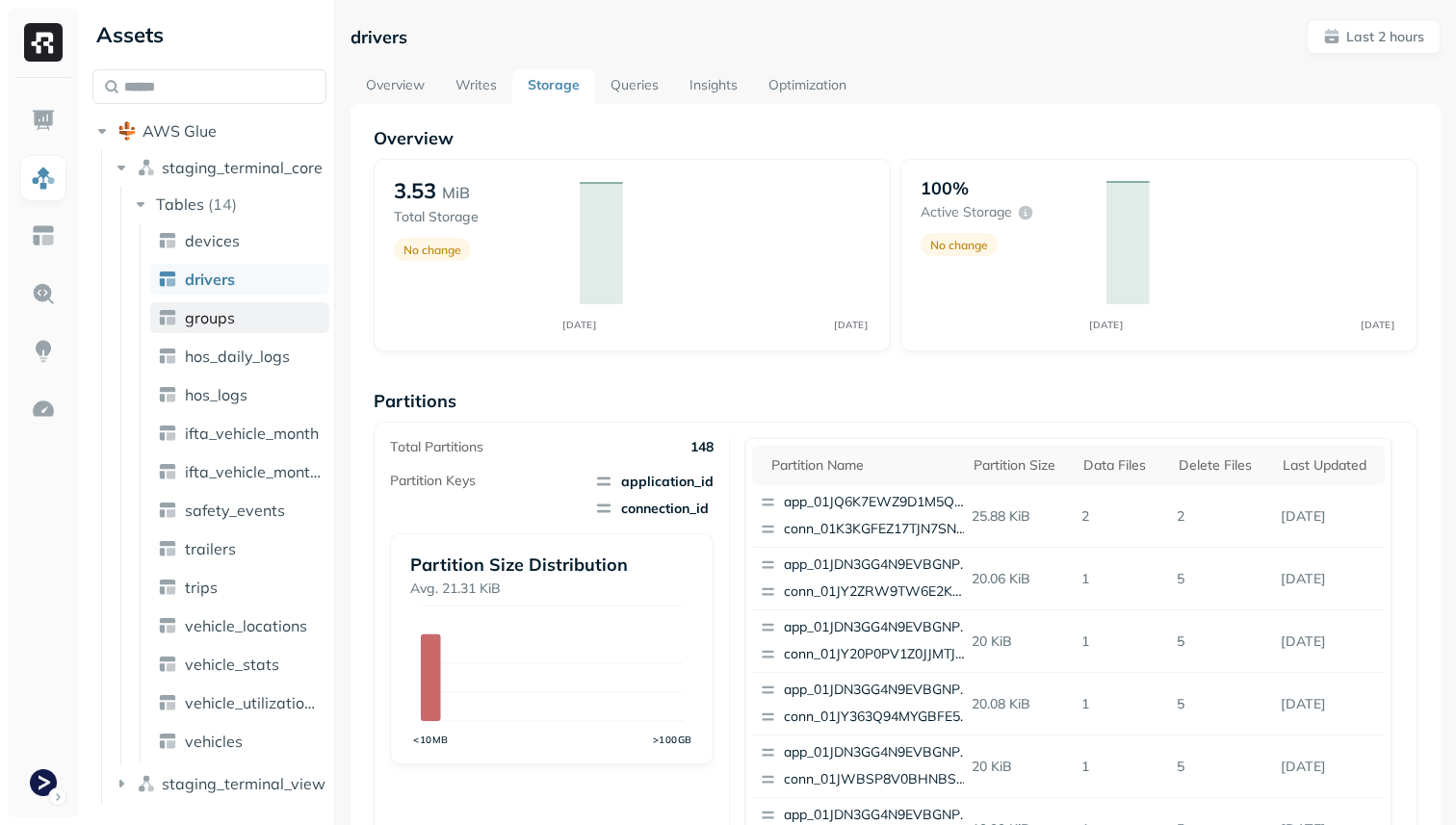
click at [240, 311] on link "groups" at bounding box center [239, 318] width 179 height 31
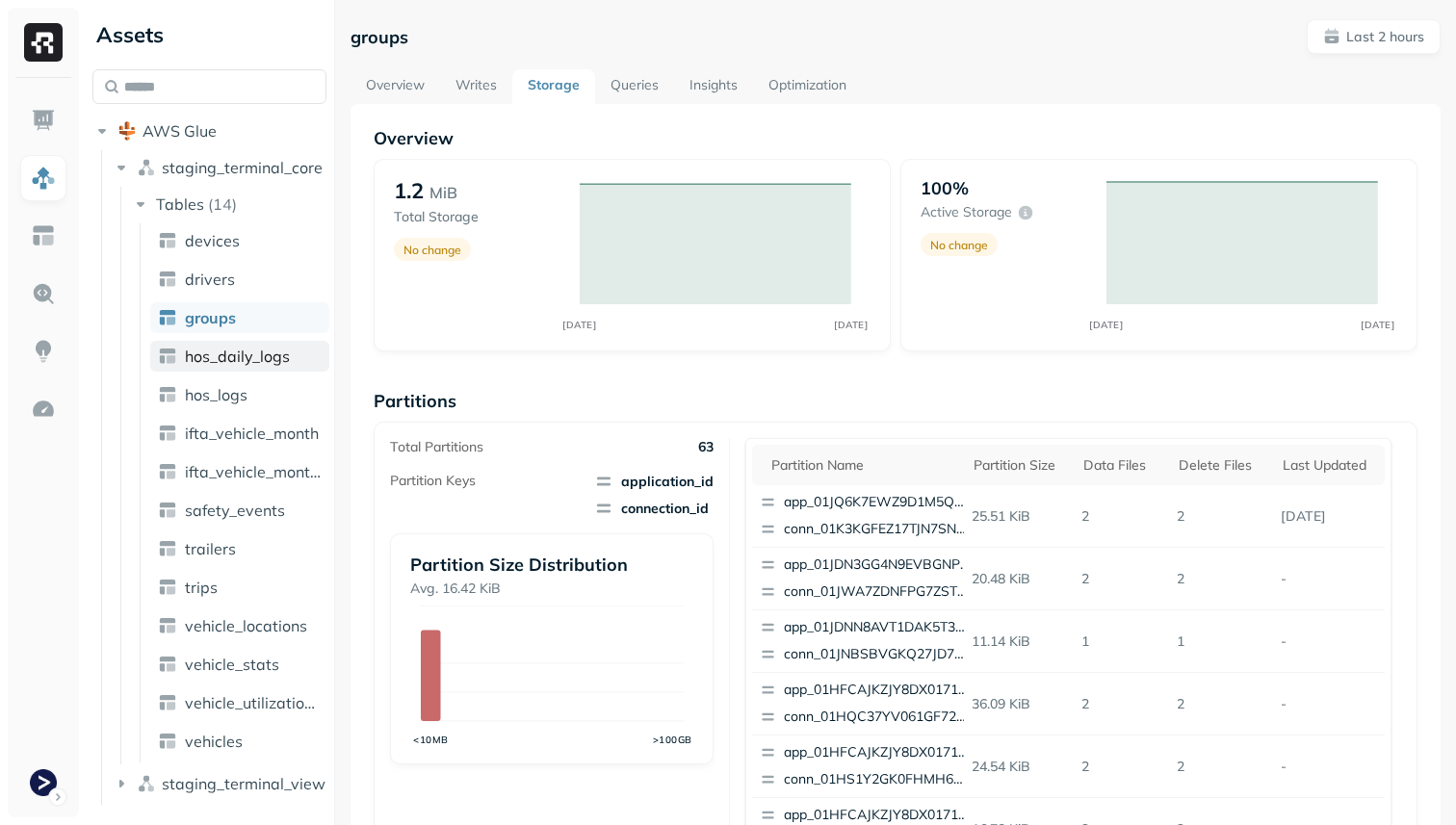
click at [230, 353] on span "hos_daily_logs" at bounding box center [237, 356] width 105 height 19
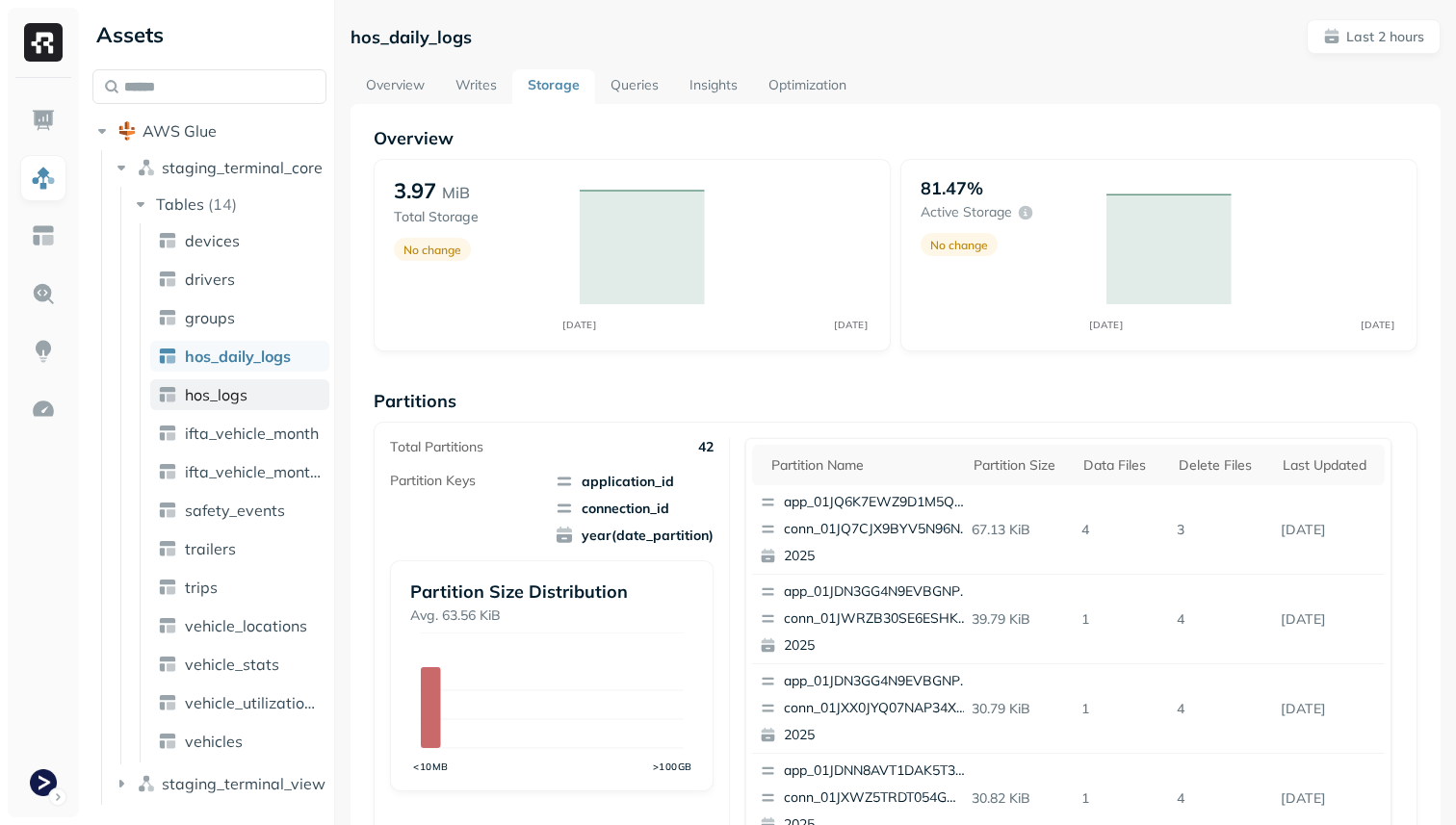
click at [244, 393] on span "hos_logs" at bounding box center [216, 394] width 63 height 19
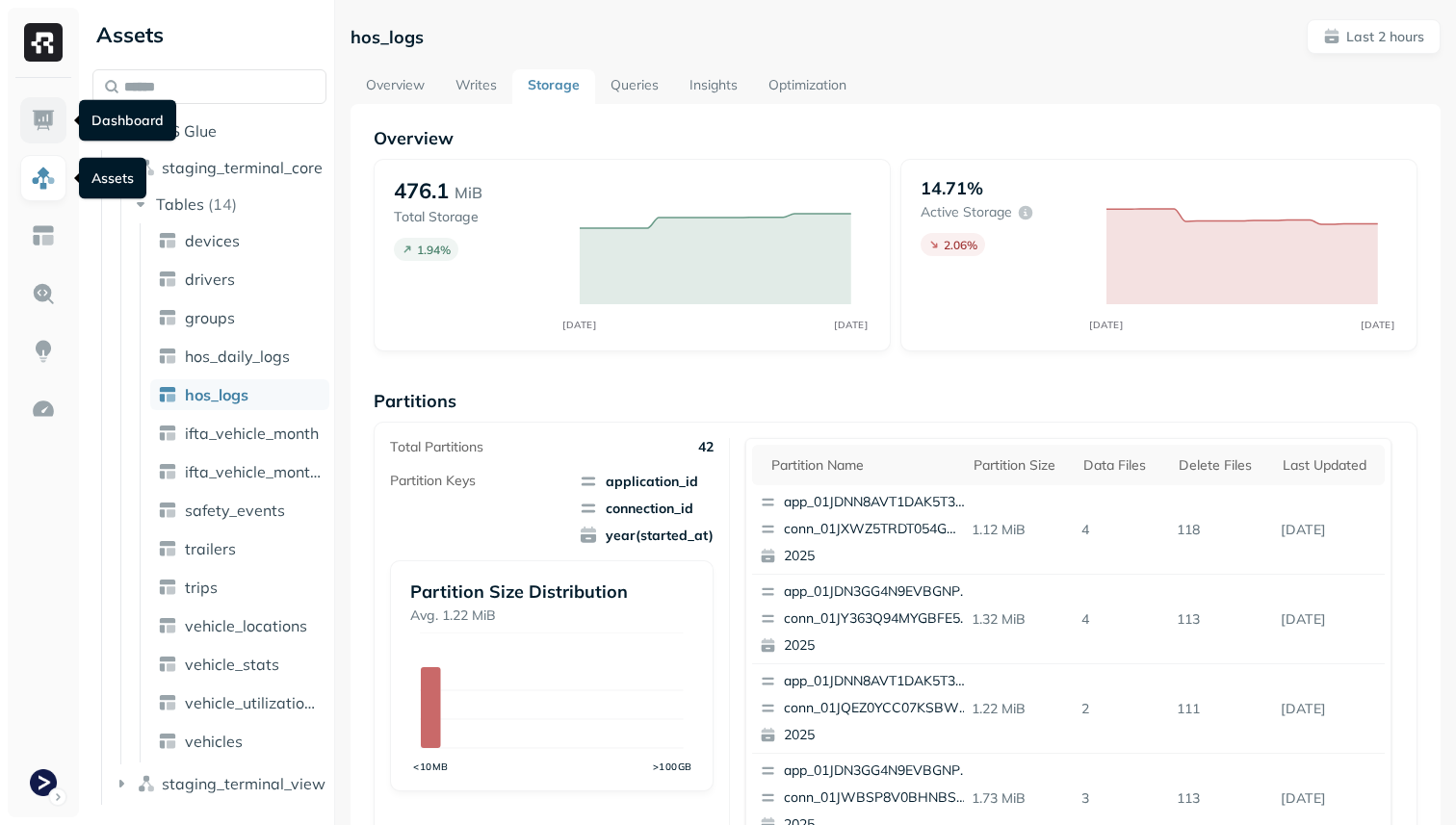
click at [51, 117] on img at bounding box center [44, 120] width 25 height 25
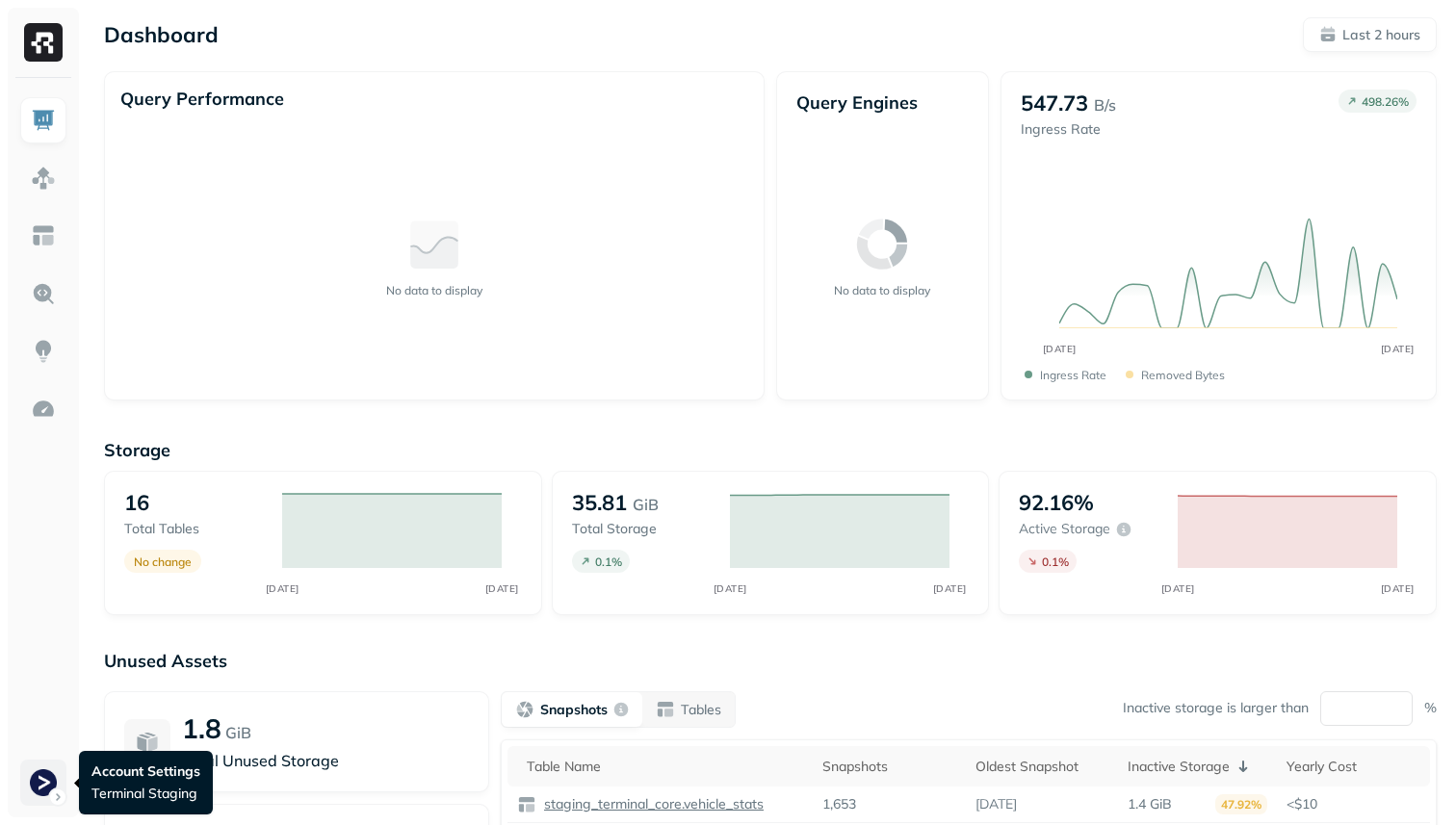
click at [32, 791] on html "Dashboard Last 2 hours Query Performance No data to display Query Engines No da…" at bounding box center [728, 535] width 1456 height 1071
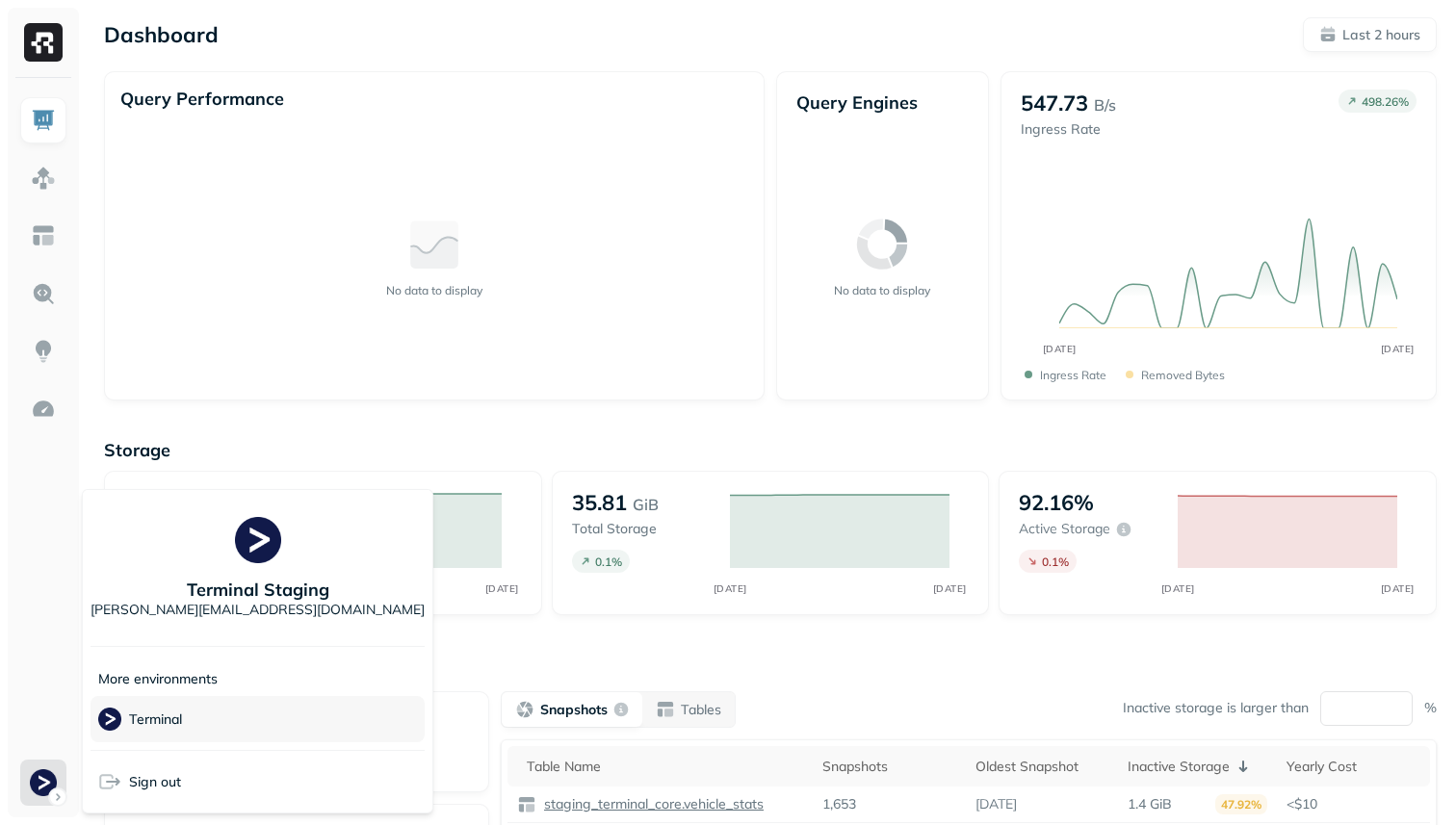
click at [212, 718] on div "Terminal" at bounding box center [257, 718] width 334 height 46
